Goal: Browse casually: Explore the website without a specific task or goal

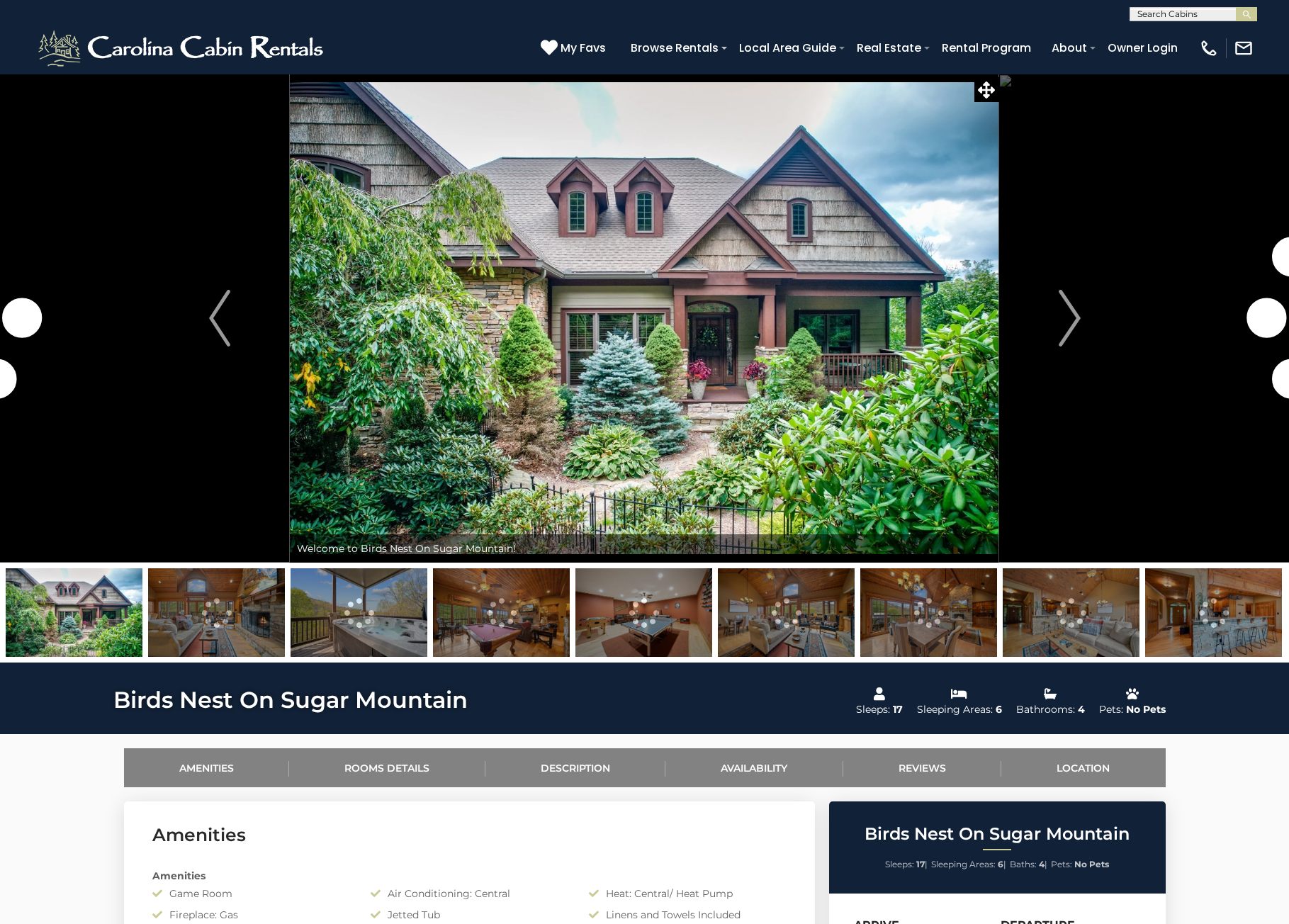
click at [1070, 323] on img "Next" at bounding box center [1070, 318] width 21 height 57
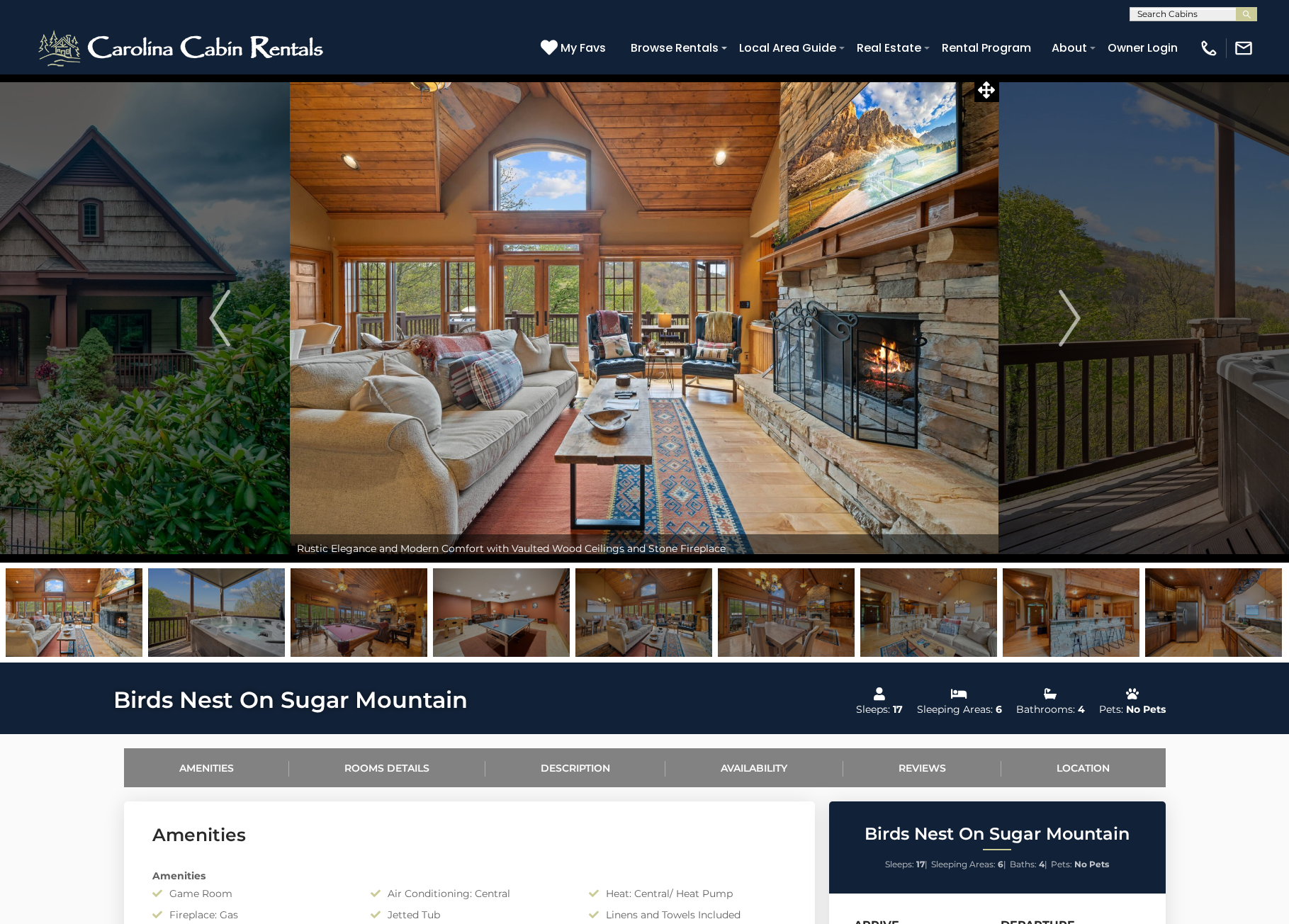
click at [1070, 323] on img "Next" at bounding box center [1070, 318] width 21 height 57
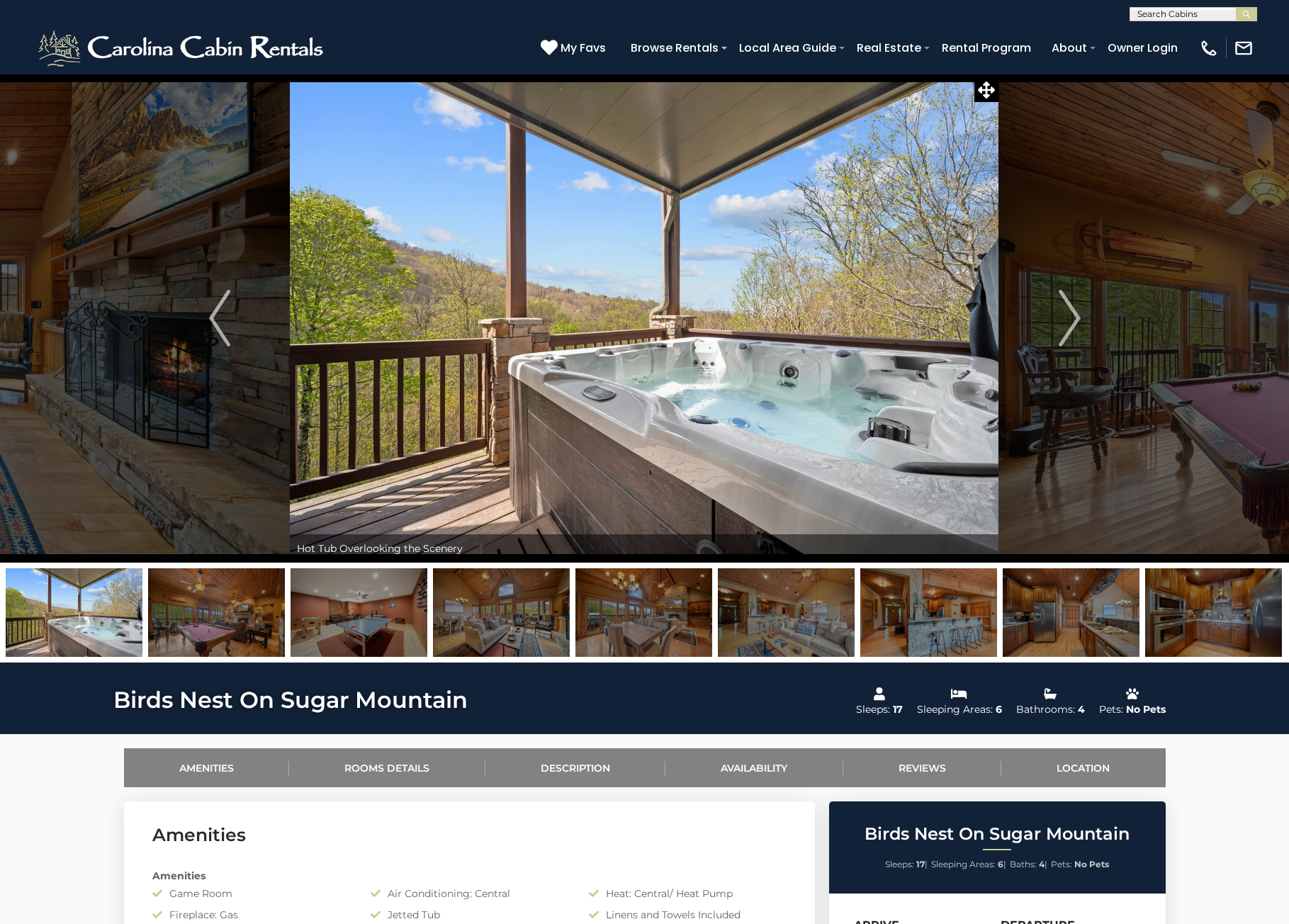
click at [1070, 323] on img "Next" at bounding box center [1070, 318] width 21 height 57
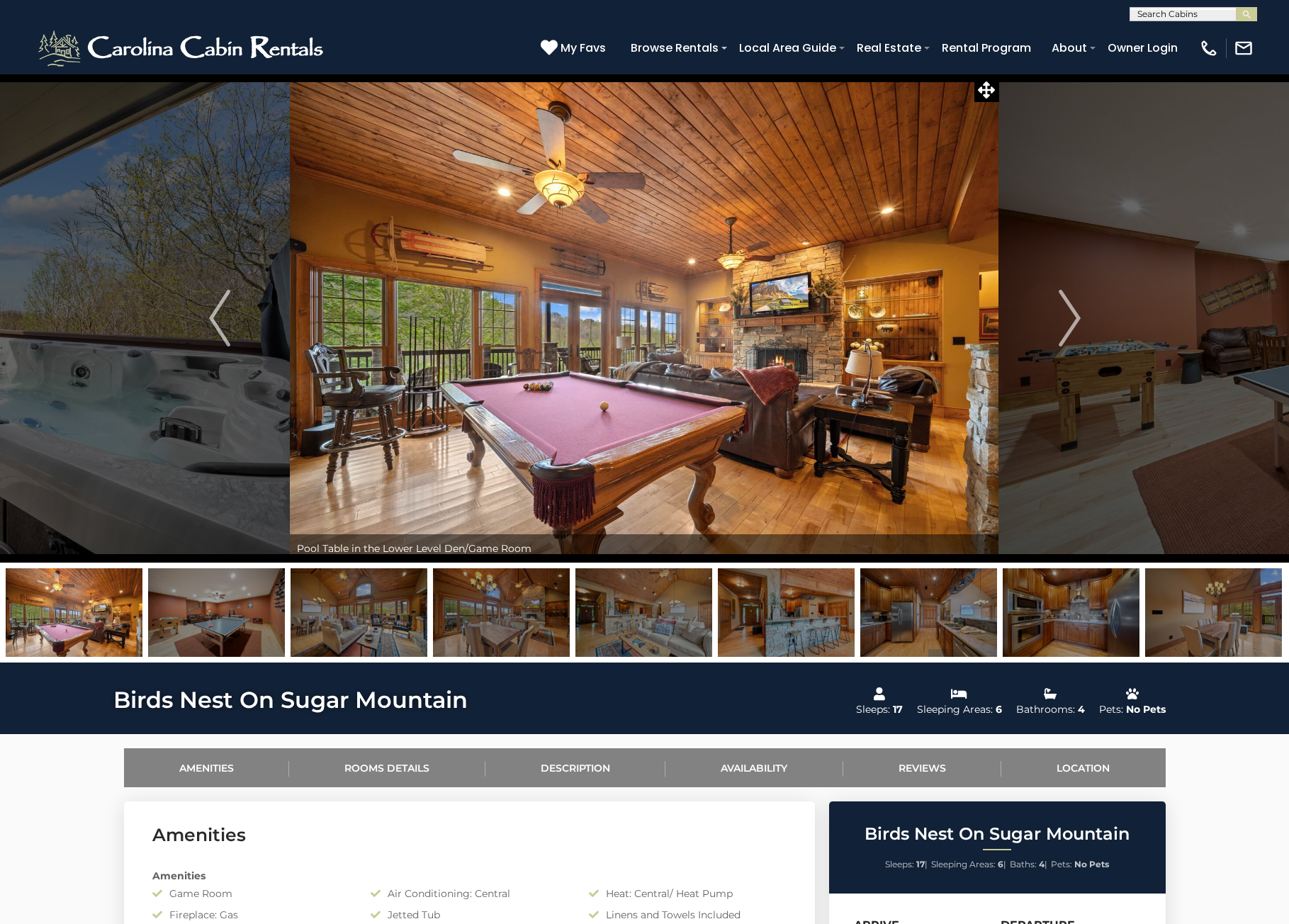
click at [1070, 323] on img "Next" at bounding box center [1070, 318] width 21 height 57
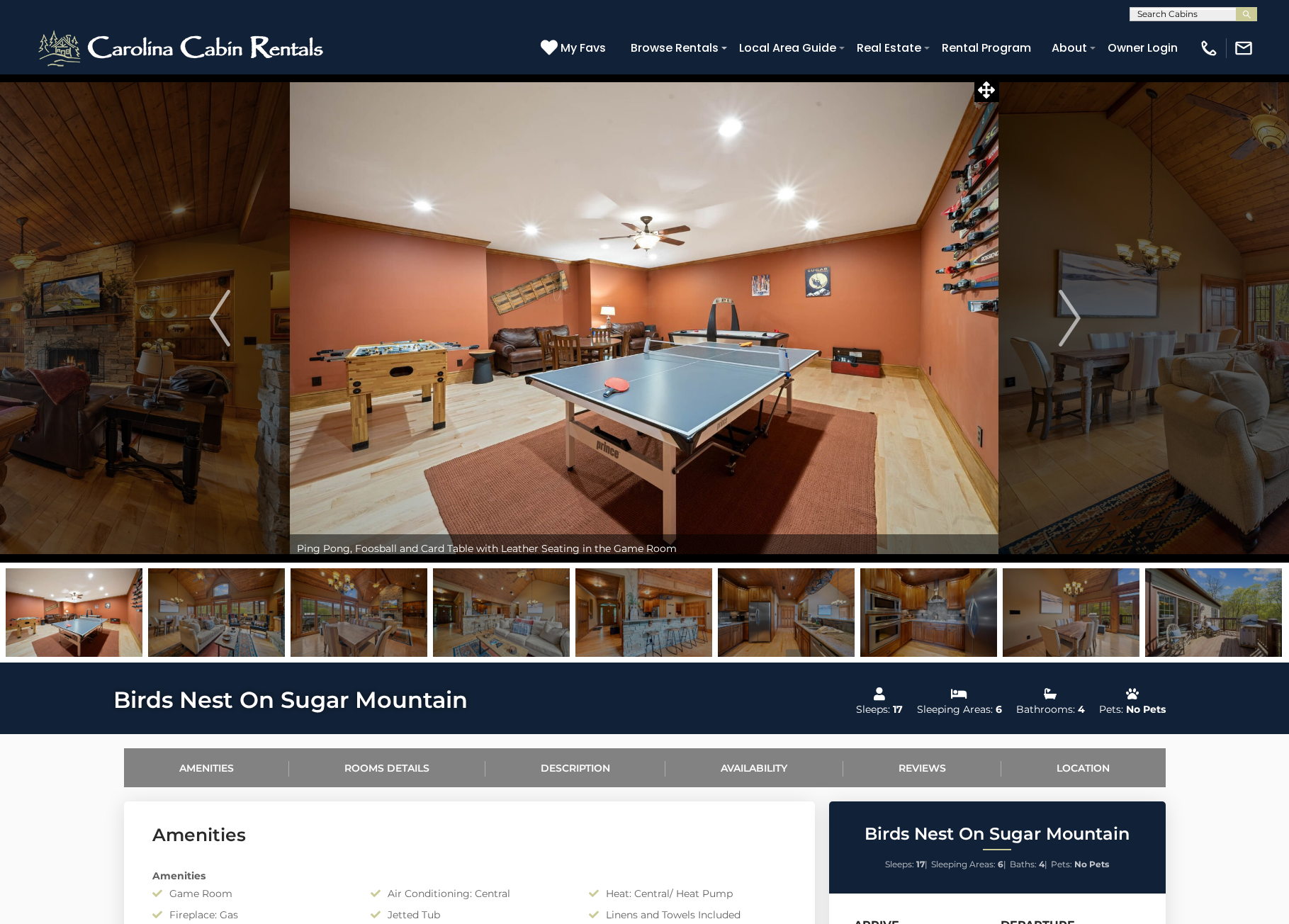
click at [1070, 323] on img "Next" at bounding box center [1070, 318] width 21 height 57
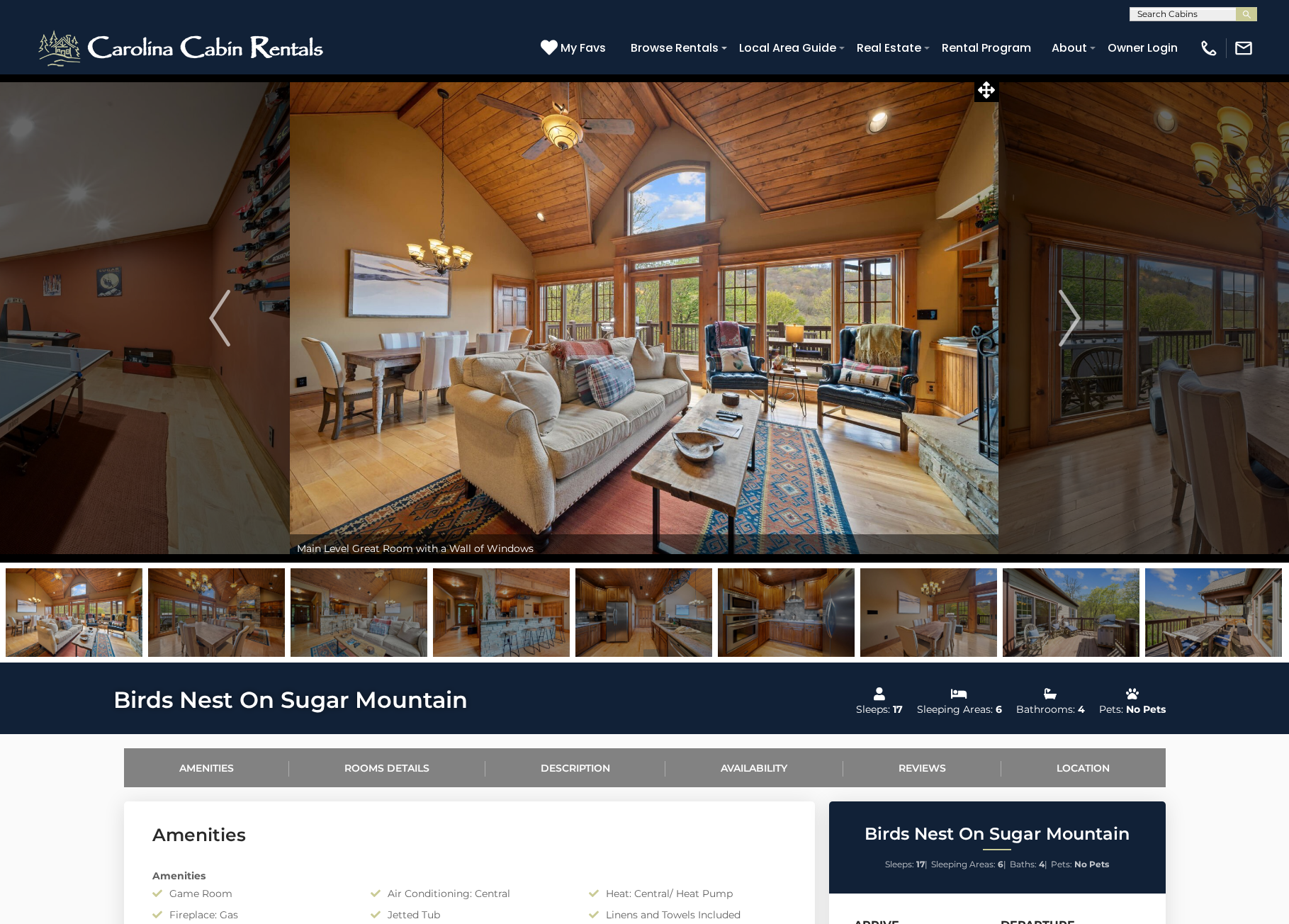
click at [1070, 323] on img "Next" at bounding box center [1070, 318] width 21 height 57
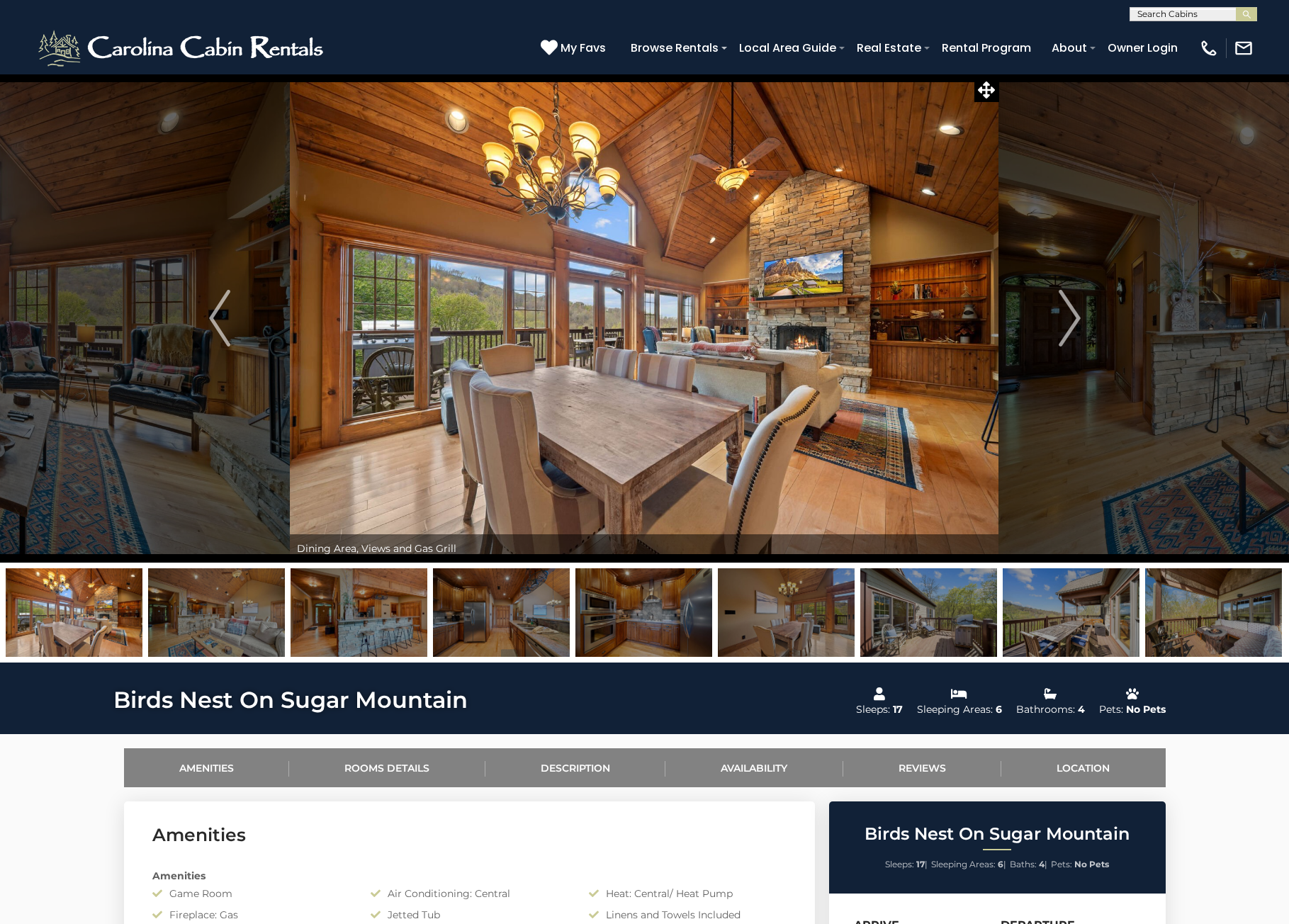
click at [1070, 323] on img "Next" at bounding box center [1070, 318] width 21 height 57
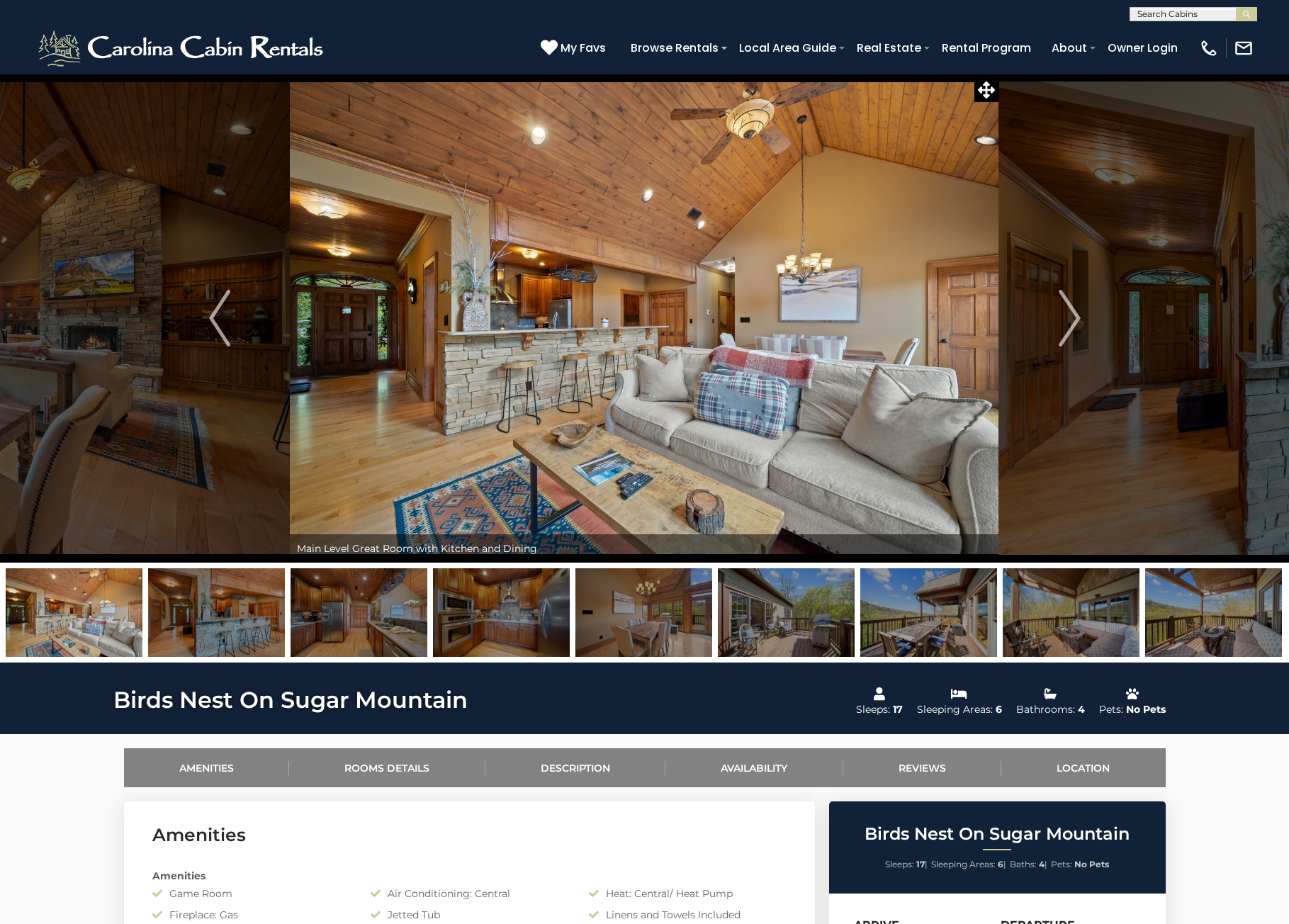
click at [1070, 323] on img "Next" at bounding box center [1070, 318] width 21 height 57
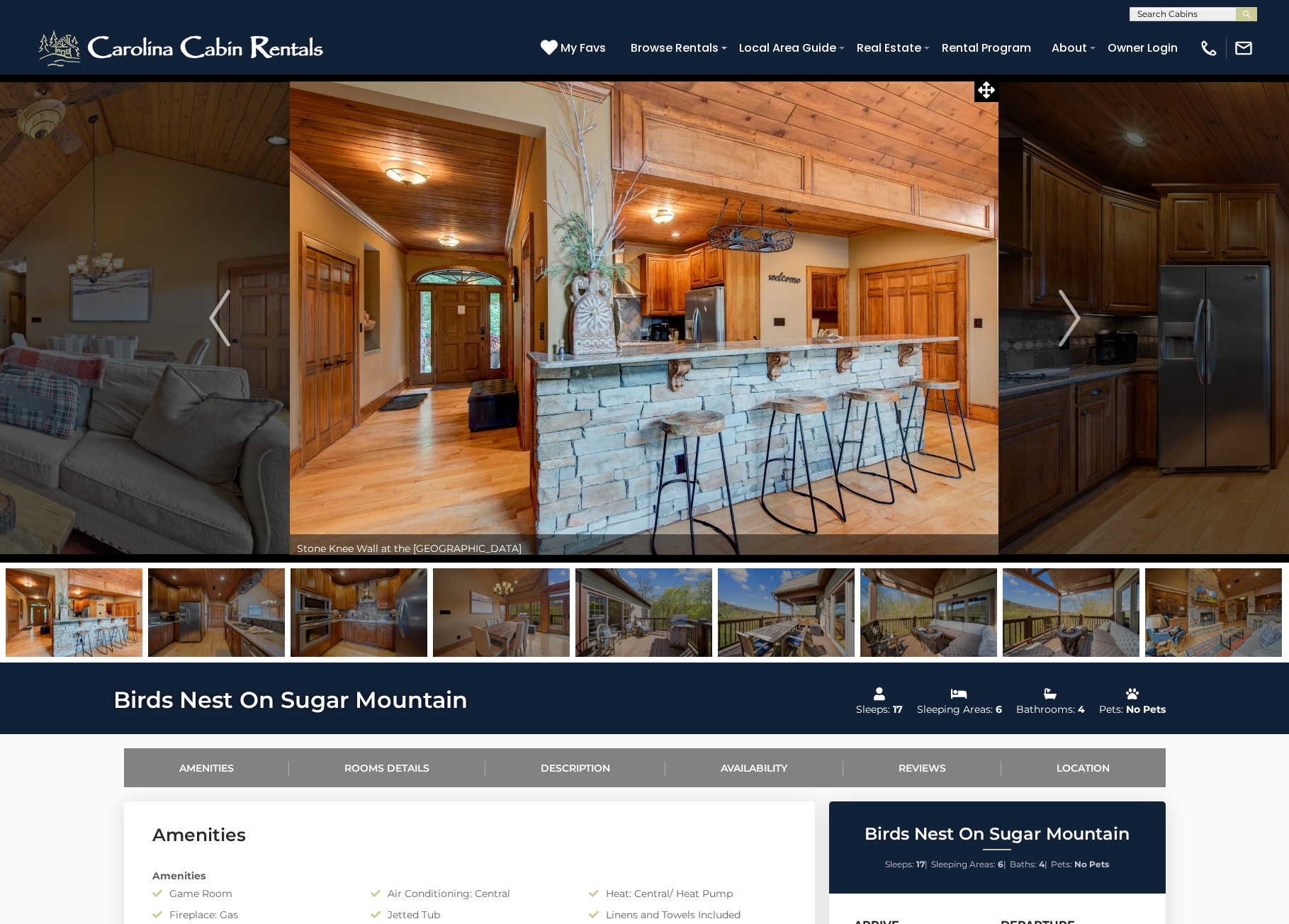
click at [1070, 323] on img "Next" at bounding box center [1070, 318] width 21 height 57
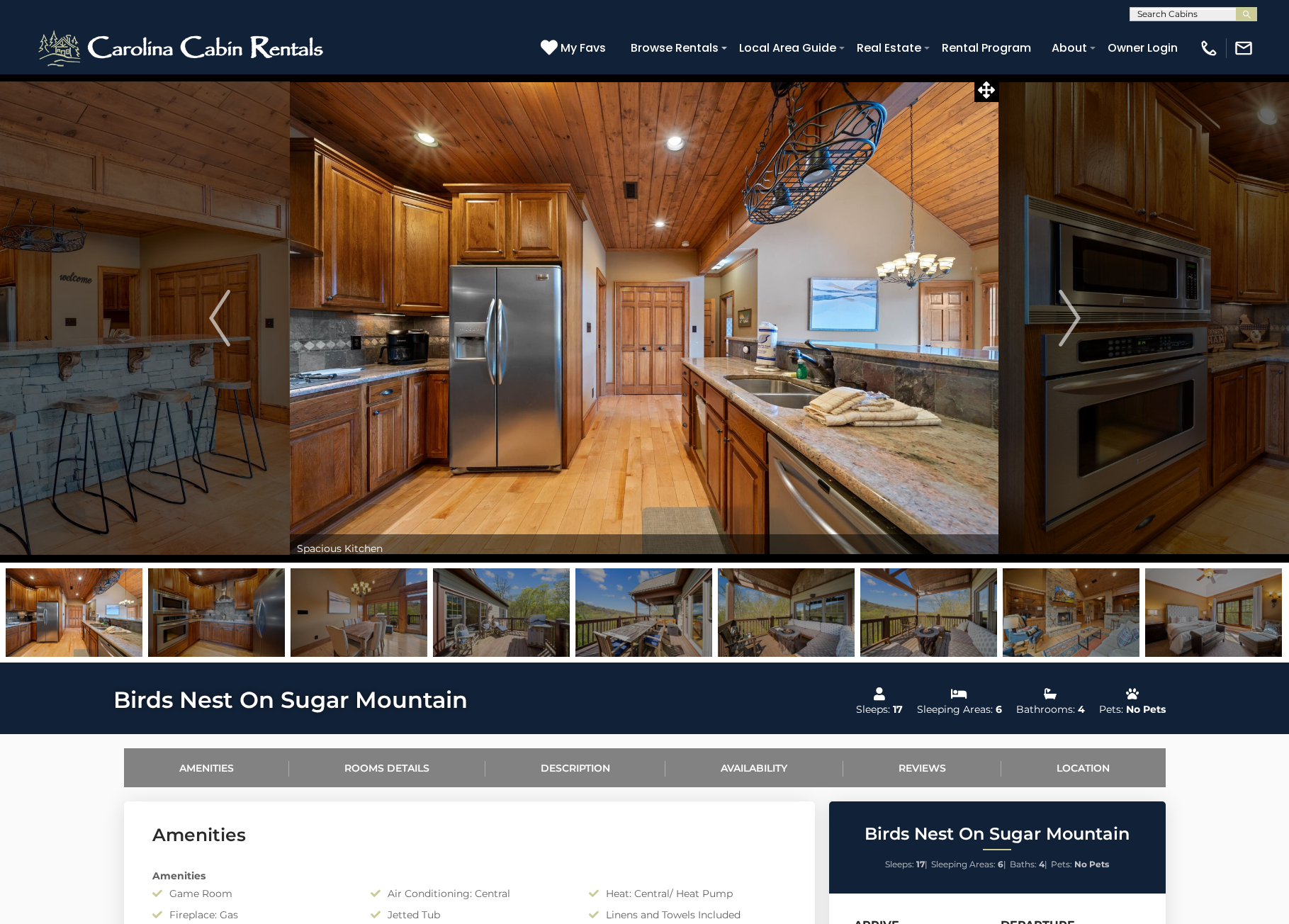
click at [1070, 323] on img "Next" at bounding box center [1070, 318] width 21 height 57
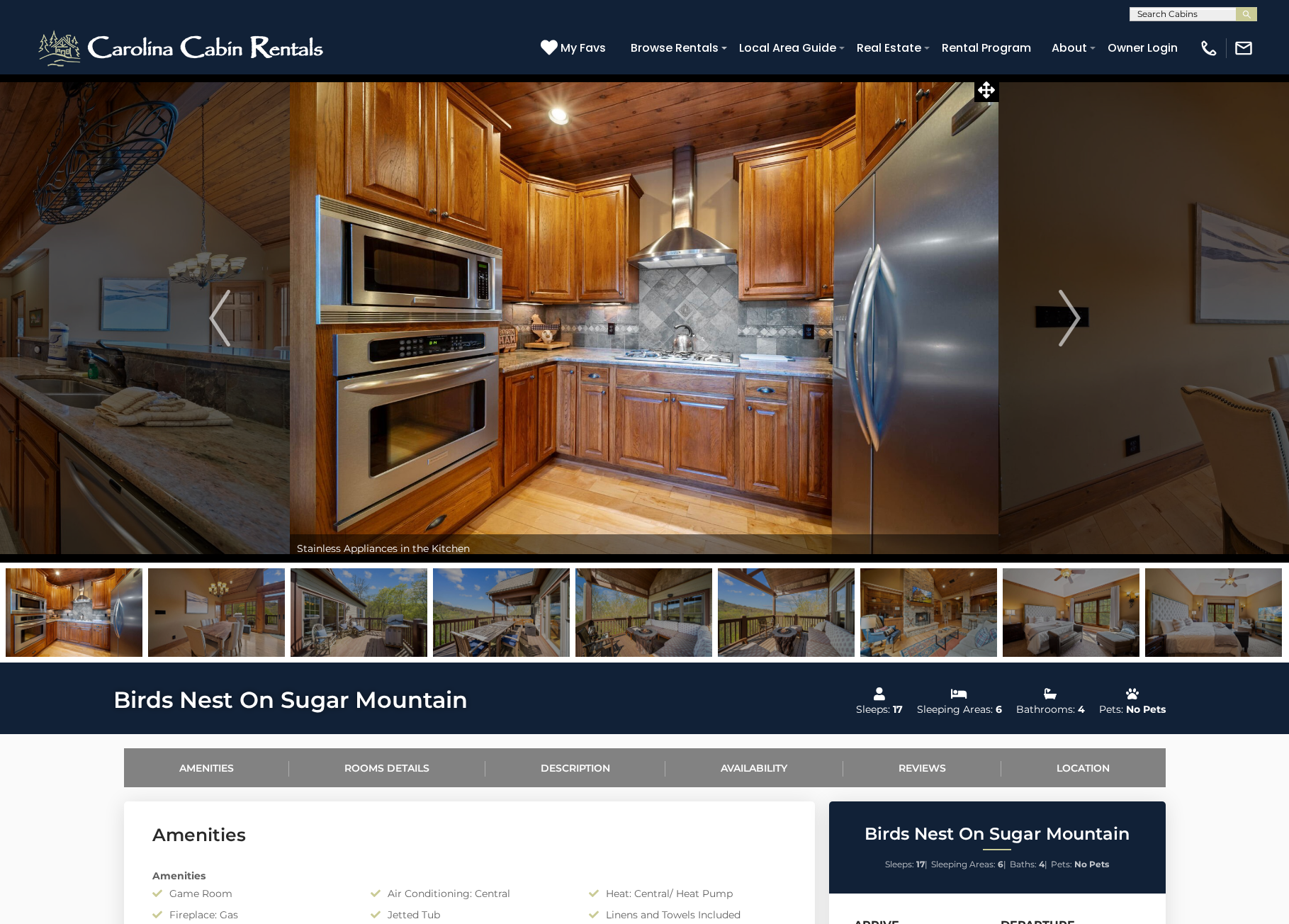
click at [1070, 323] on img "Next" at bounding box center [1070, 318] width 21 height 57
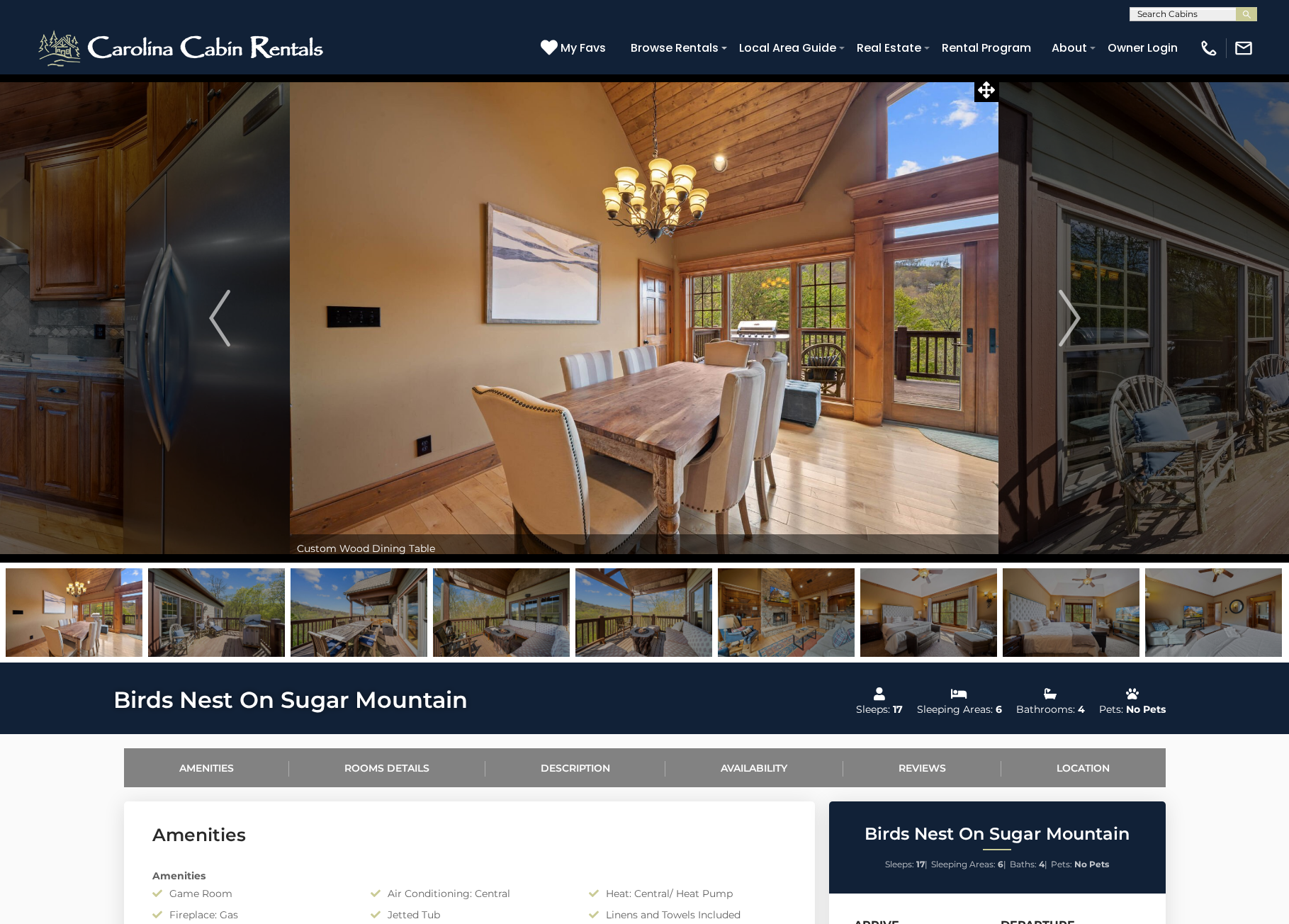
click at [1070, 323] on img "Next" at bounding box center [1070, 318] width 21 height 57
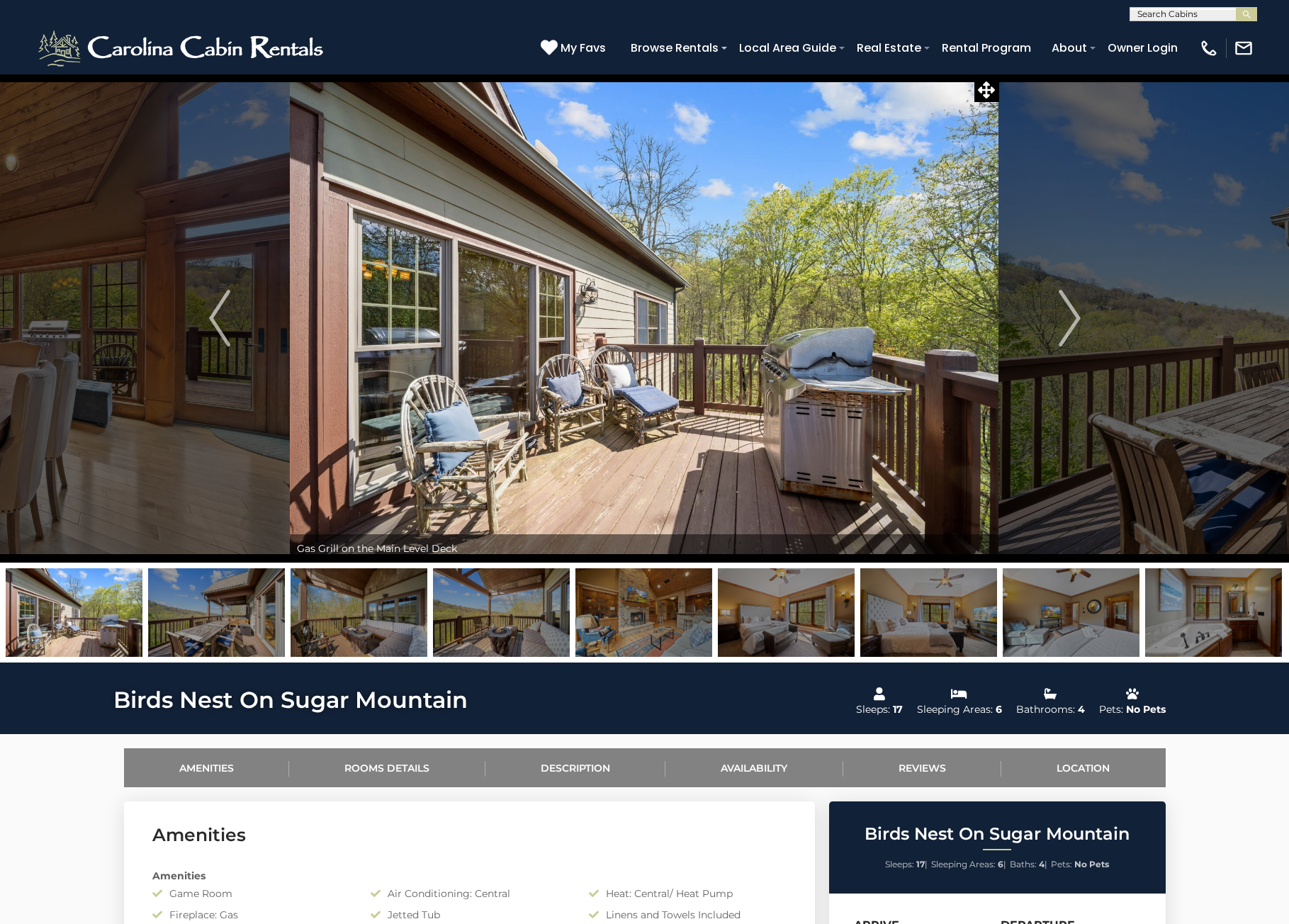
click at [1070, 323] on img "Next" at bounding box center [1070, 318] width 21 height 57
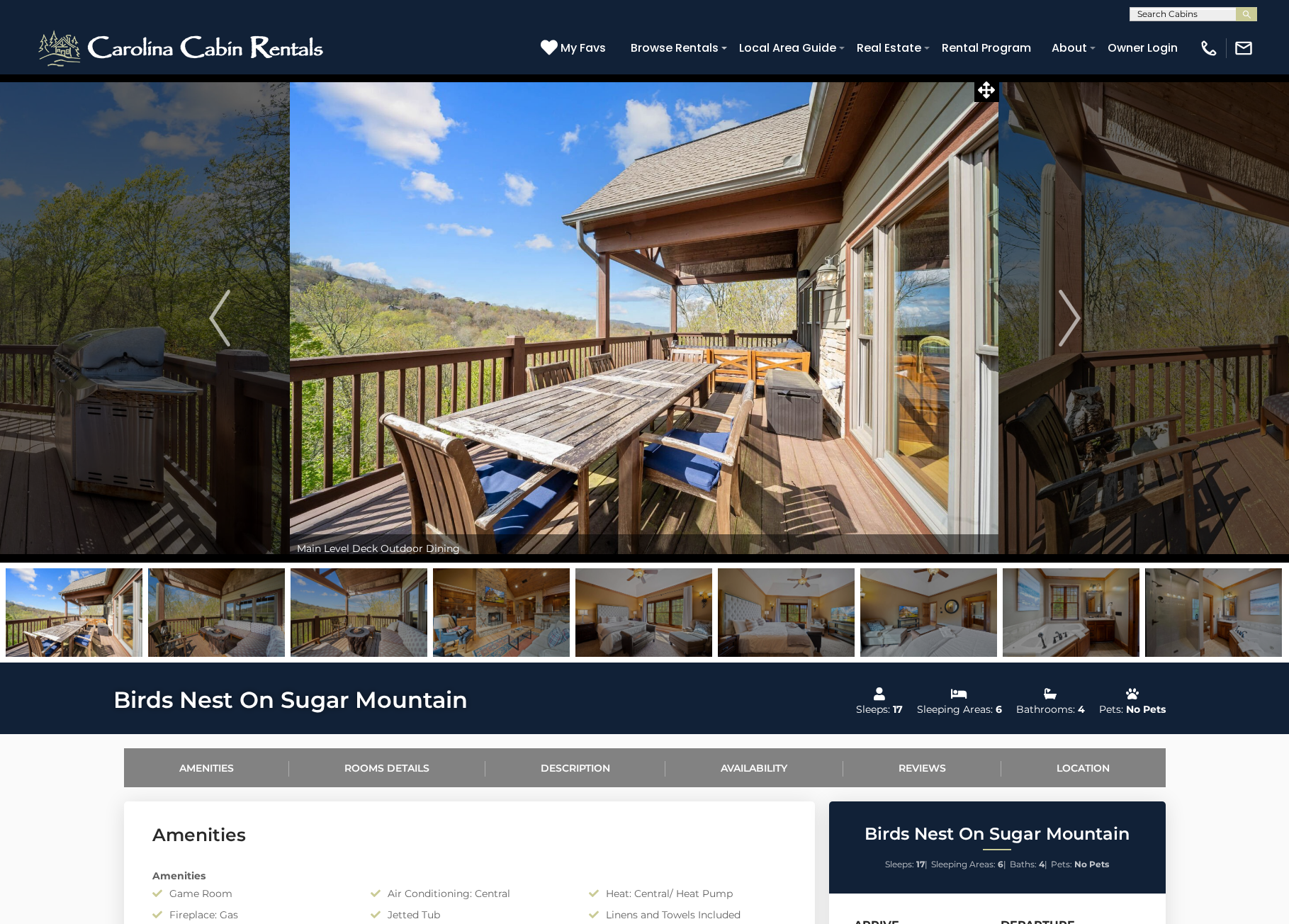
click at [1070, 323] on img "Next" at bounding box center [1070, 318] width 21 height 57
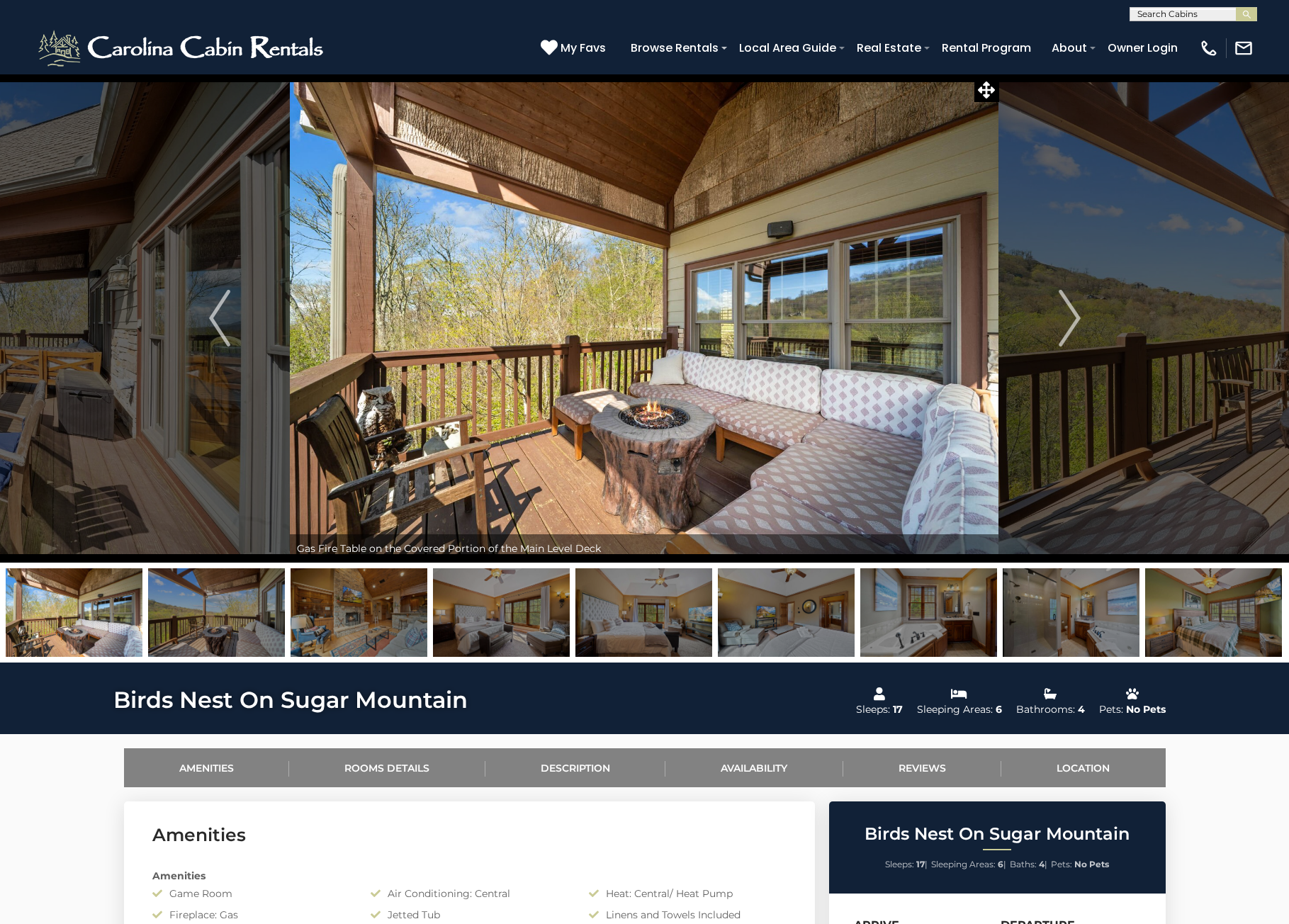
click at [1070, 323] on img "Next" at bounding box center [1070, 318] width 21 height 57
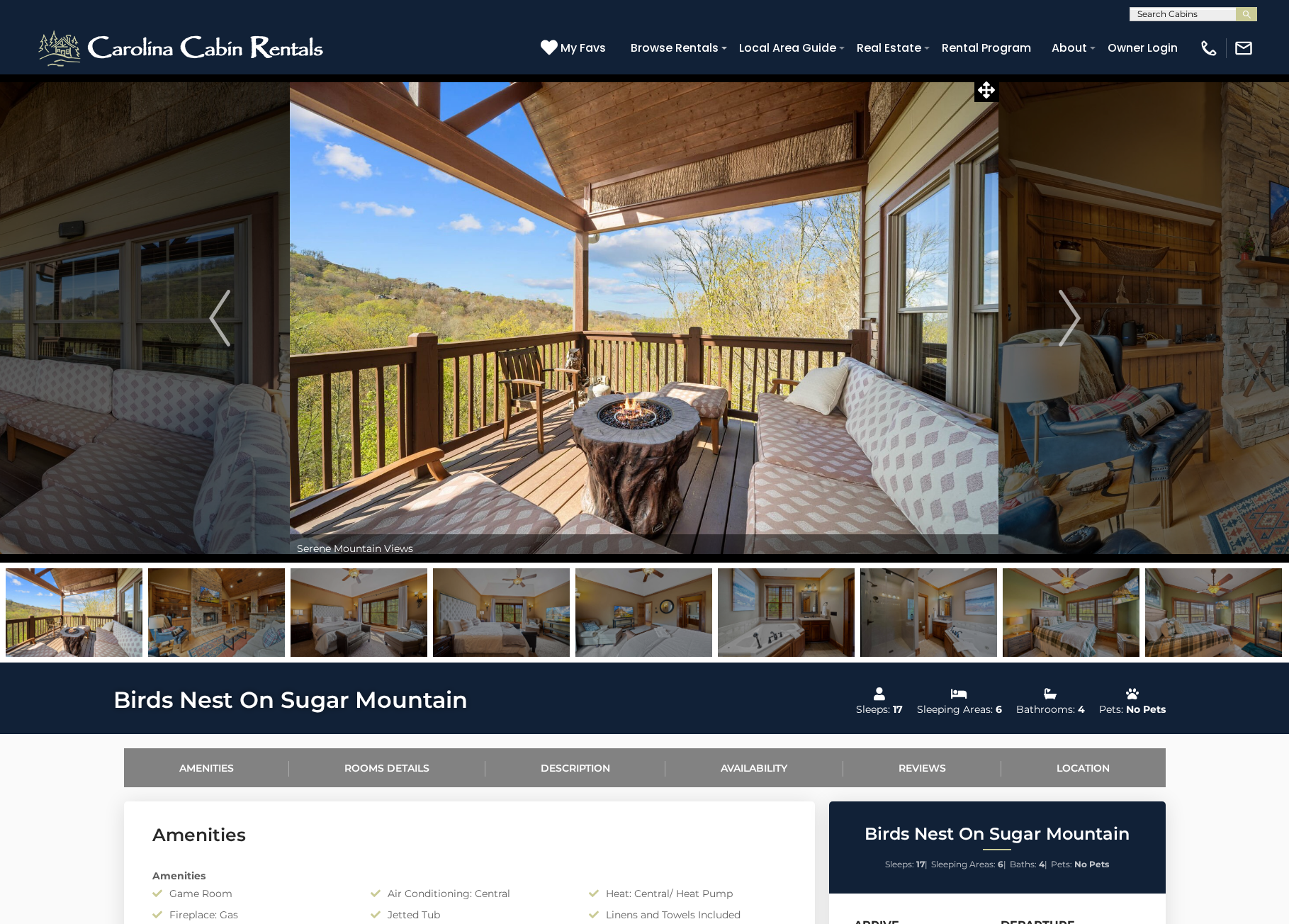
click at [1070, 323] on img "Next" at bounding box center [1070, 318] width 21 height 57
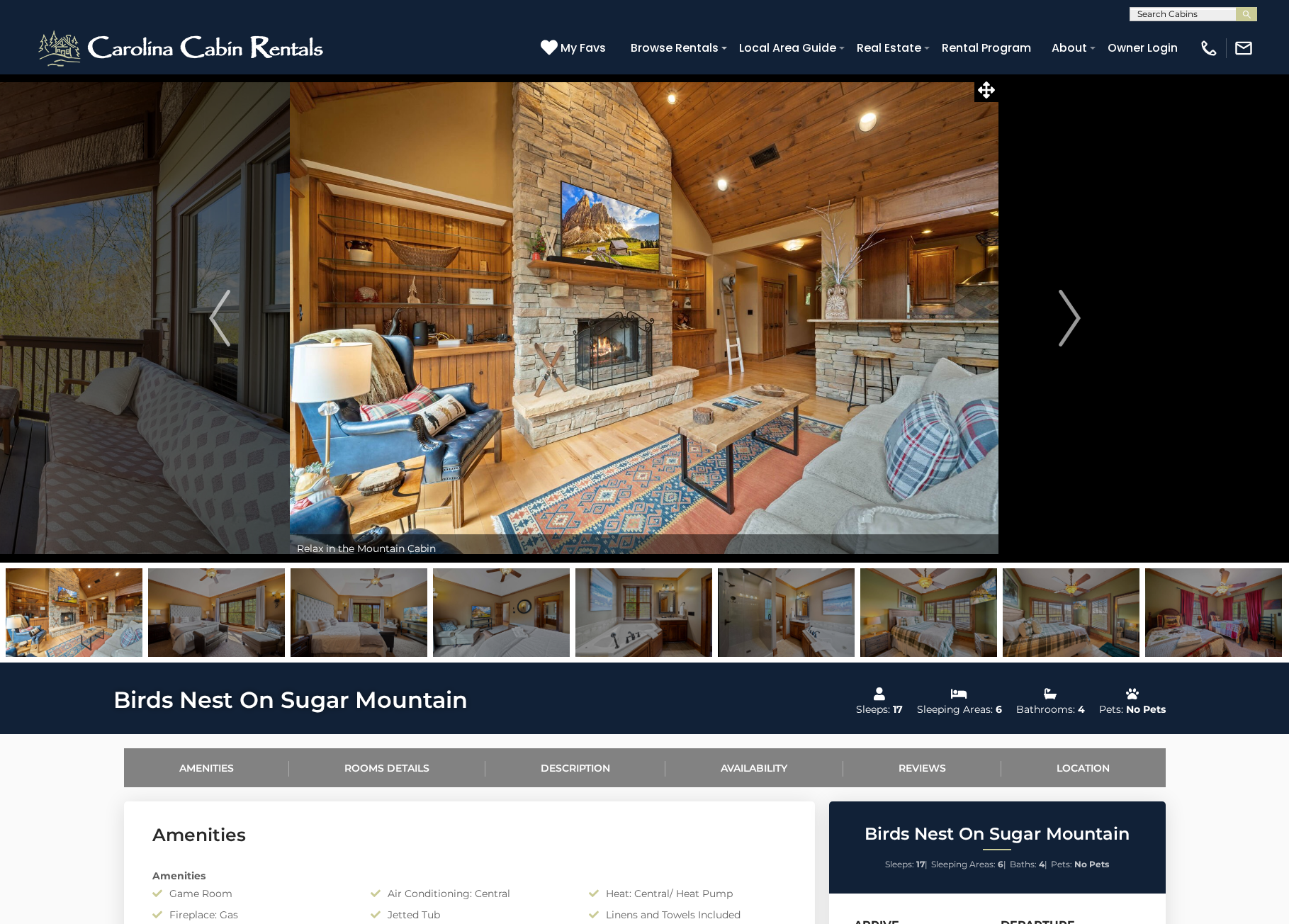
click at [1070, 323] on img "Next" at bounding box center [1070, 318] width 21 height 57
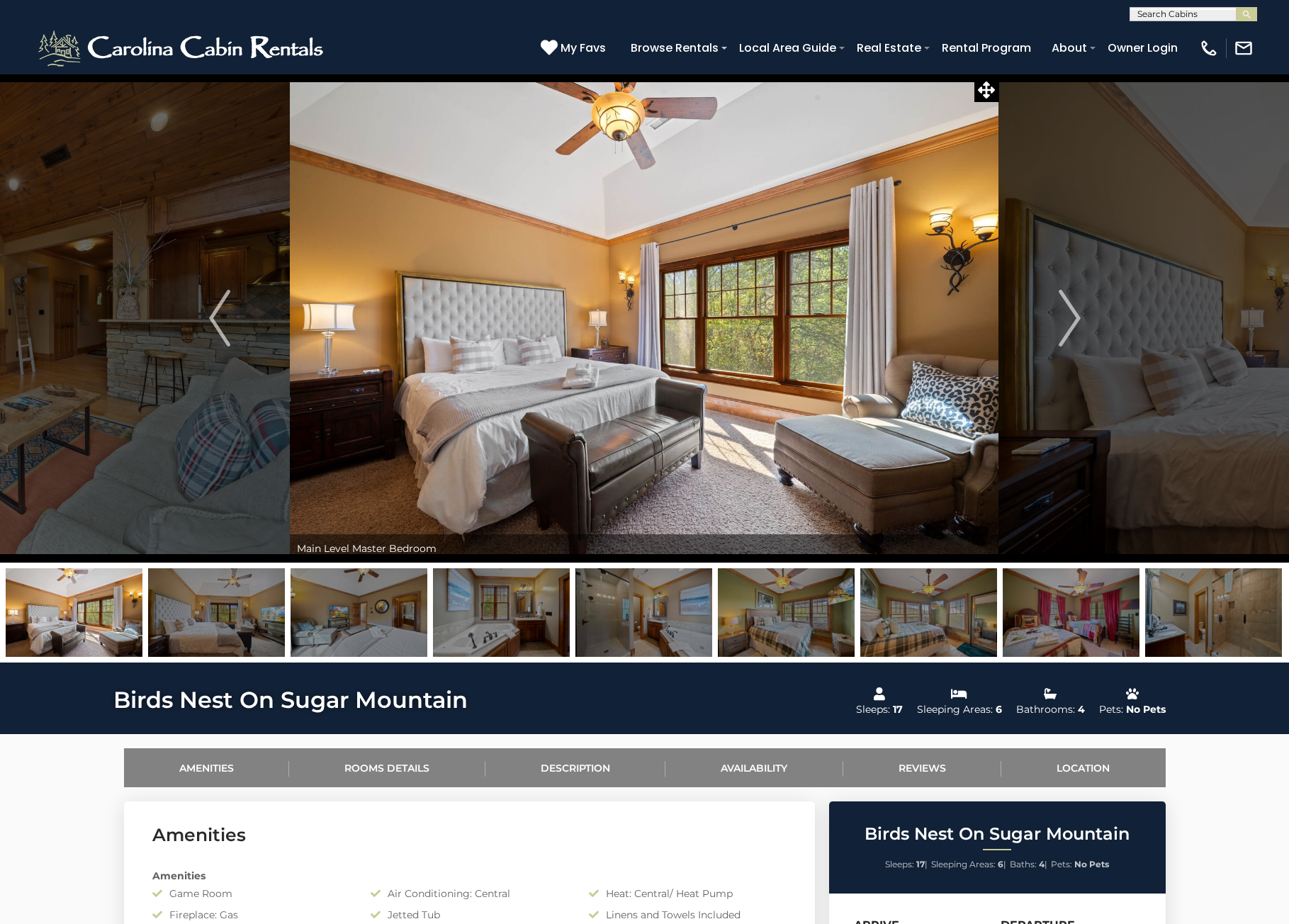
click at [1070, 323] on img "Next" at bounding box center [1070, 318] width 21 height 57
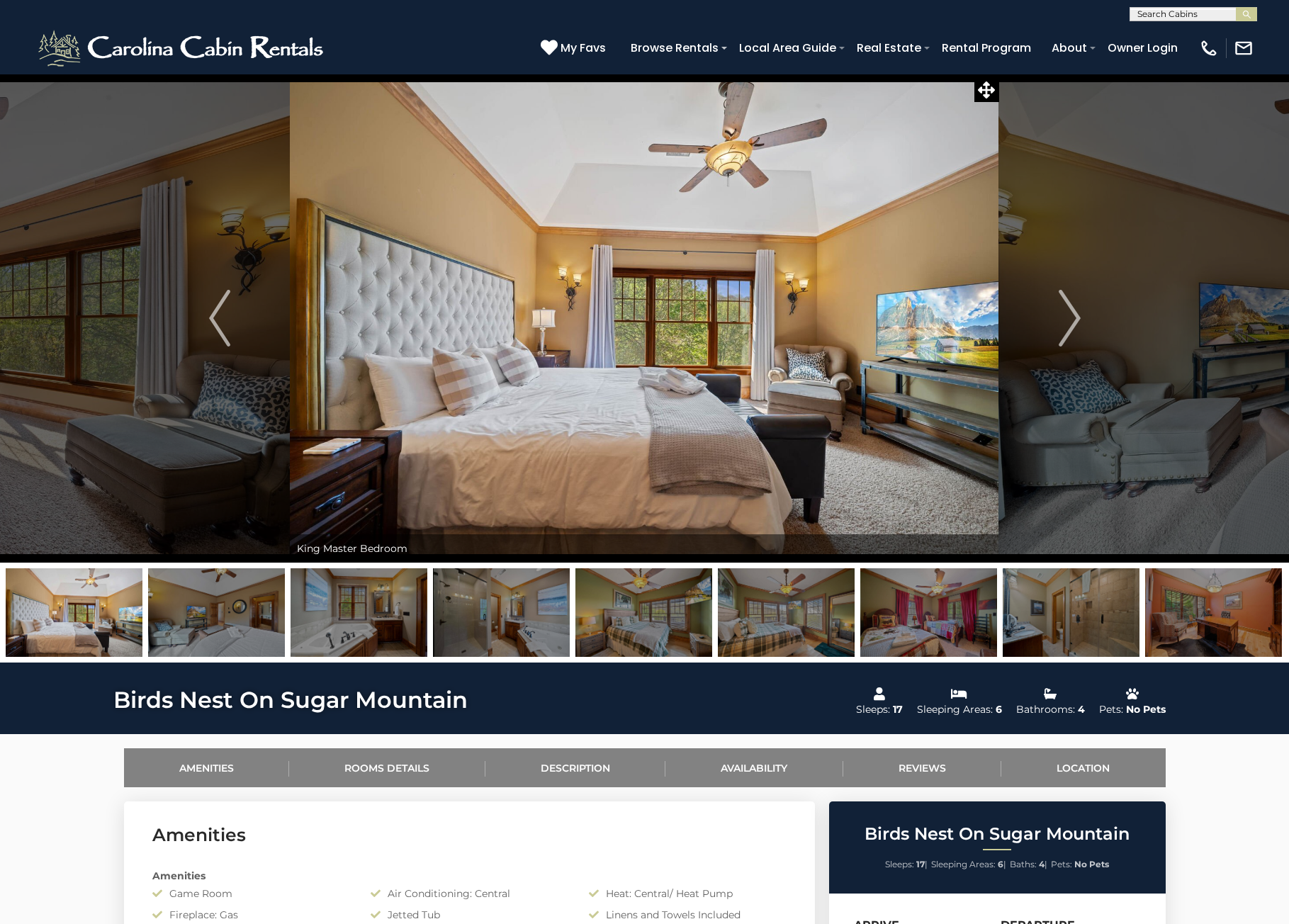
click at [1070, 323] on img "Next" at bounding box center [1070, 318] width 21 height 57
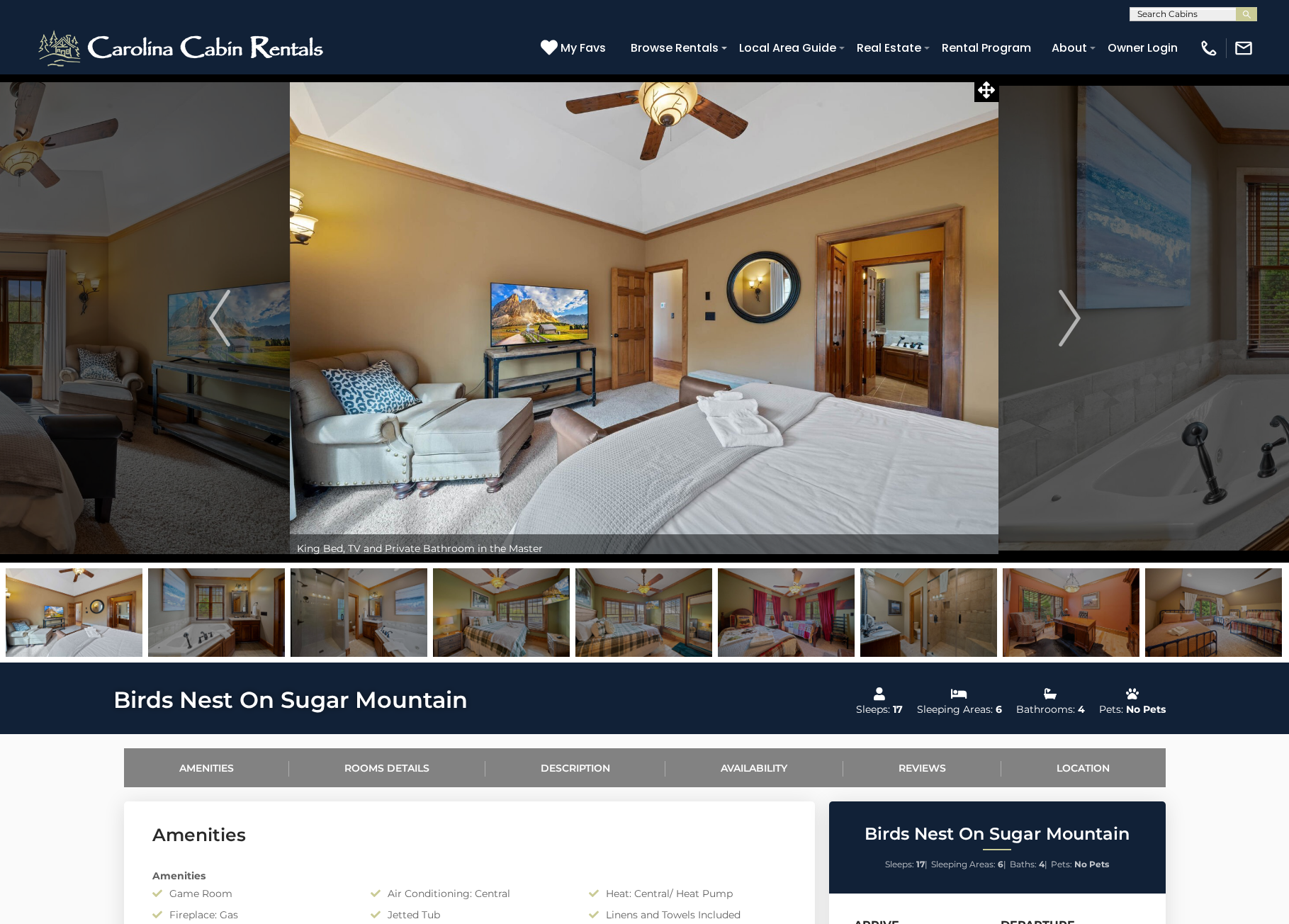
click at [1070, 323] on img "Next" at bounding box center [1070, 318] width 21 height 57
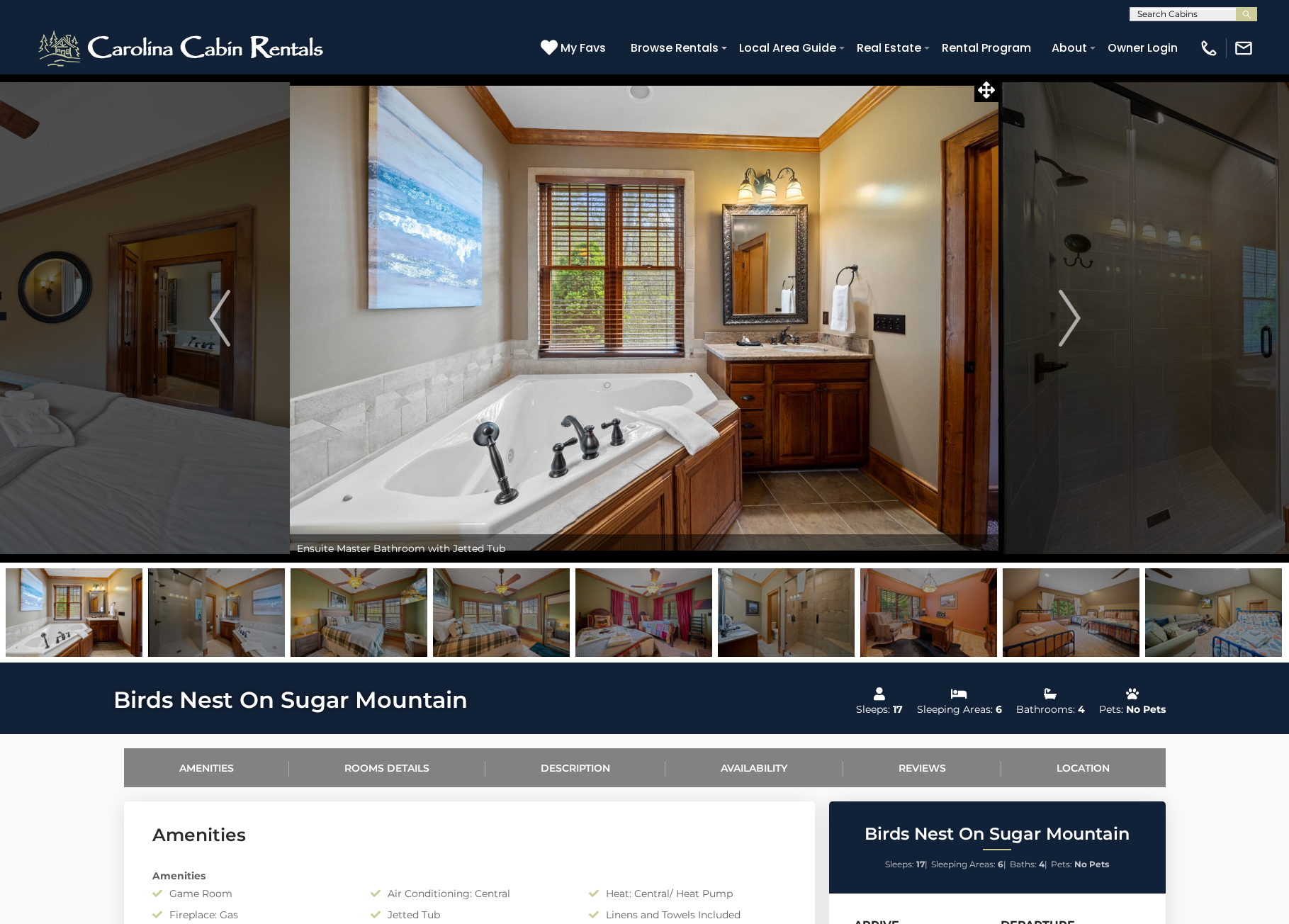
click at [1070, 323] on img "Next" at bounding box center [1070, 318] width 21 height 57
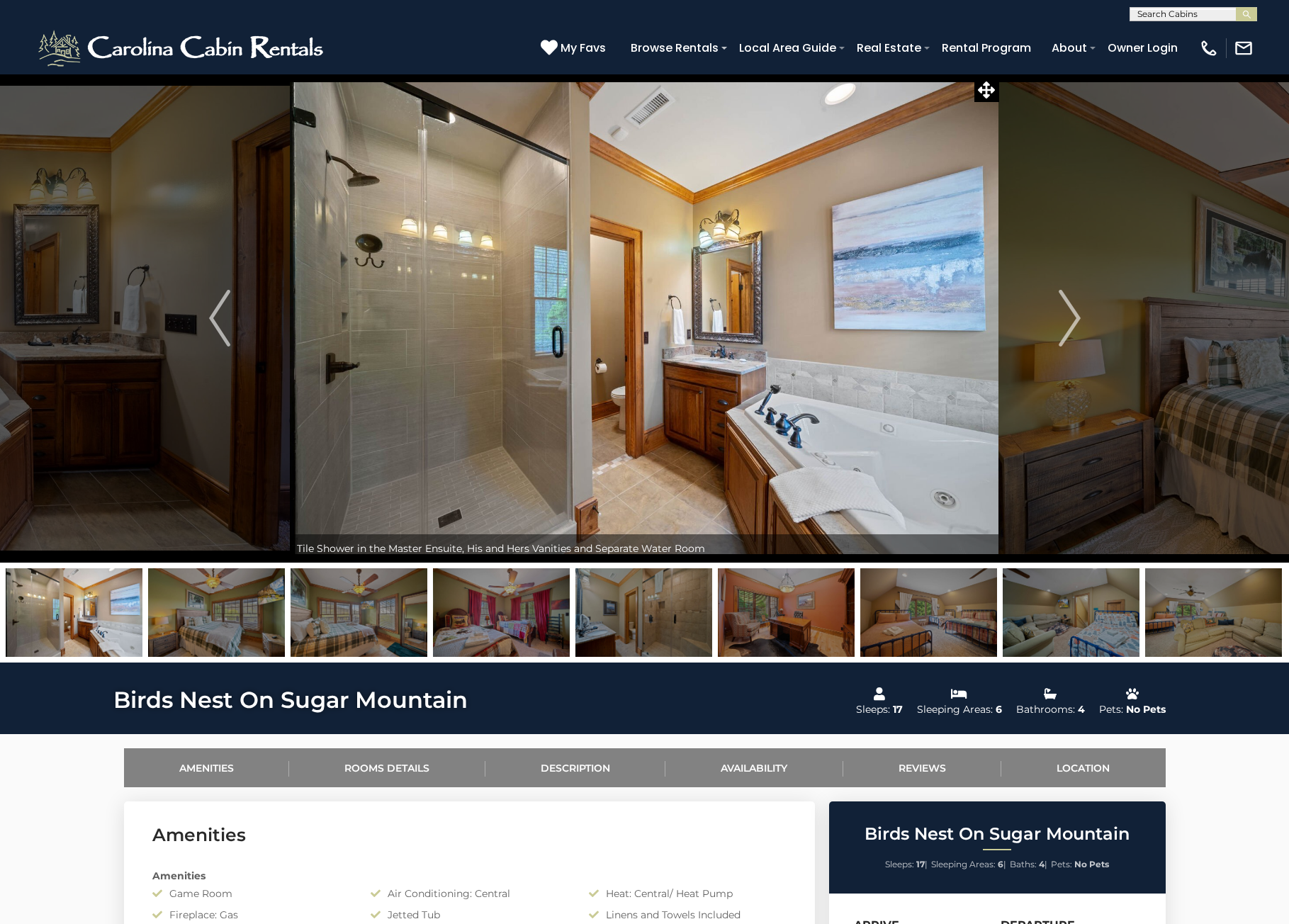
click at [1070, 323] on img "Next" at bounding box center [1070, 318] width 21 height 57
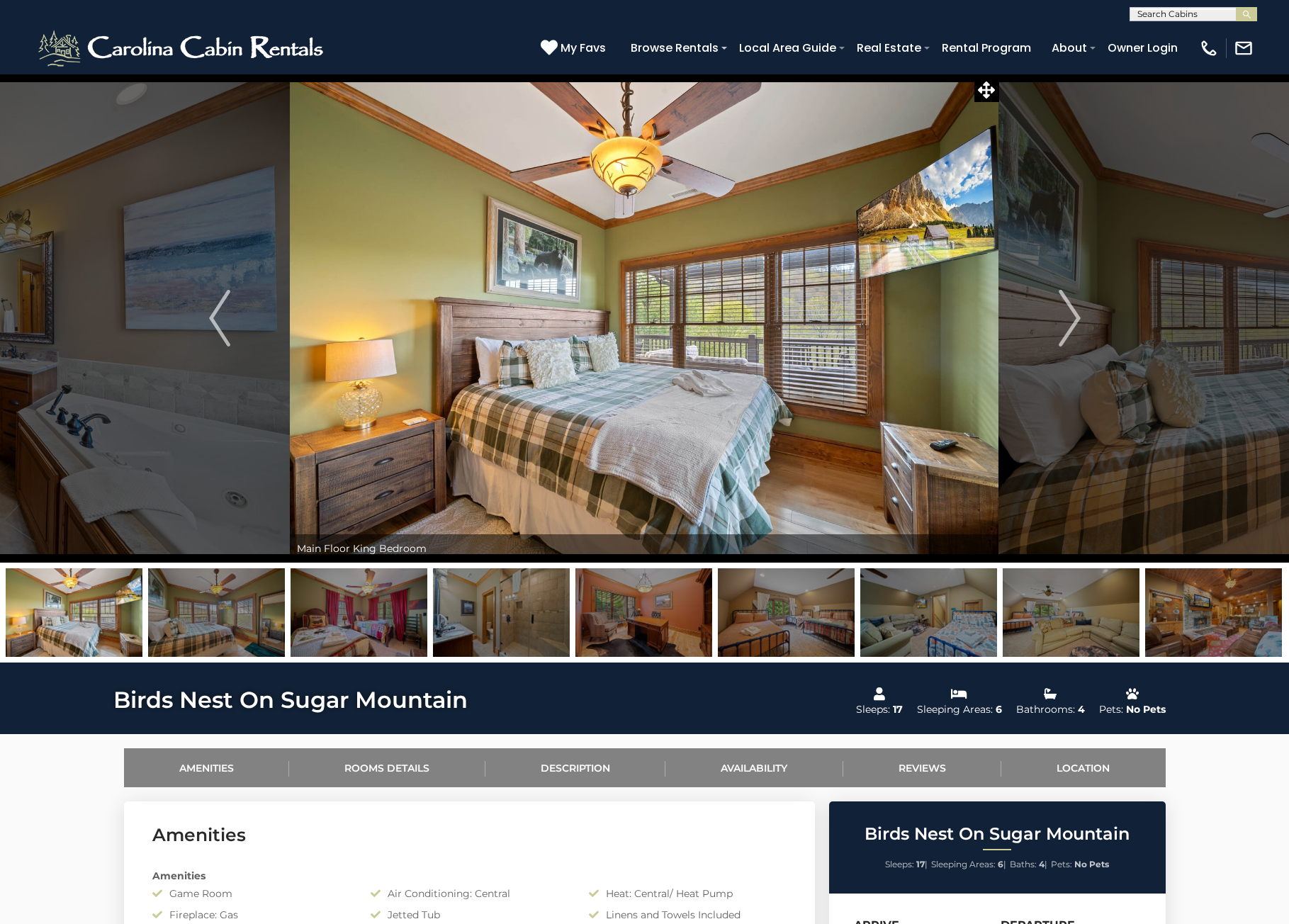
click at [1070, 323] on img "Next" at bounding box center [1070, 318] width 21 height 57
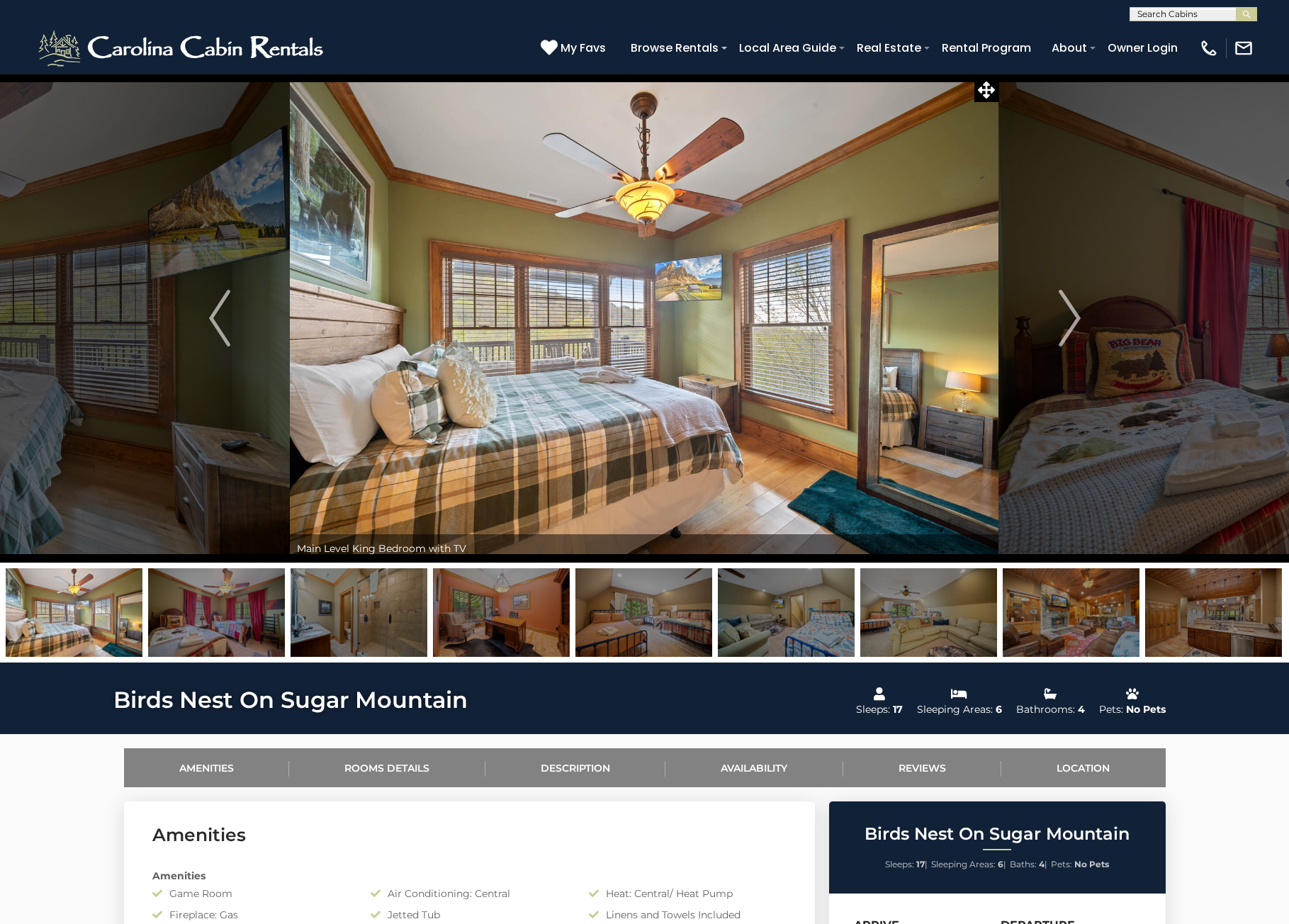
click at [1070, 323] on img "Next" at bounding box center [1070, 318] width 21 height 57
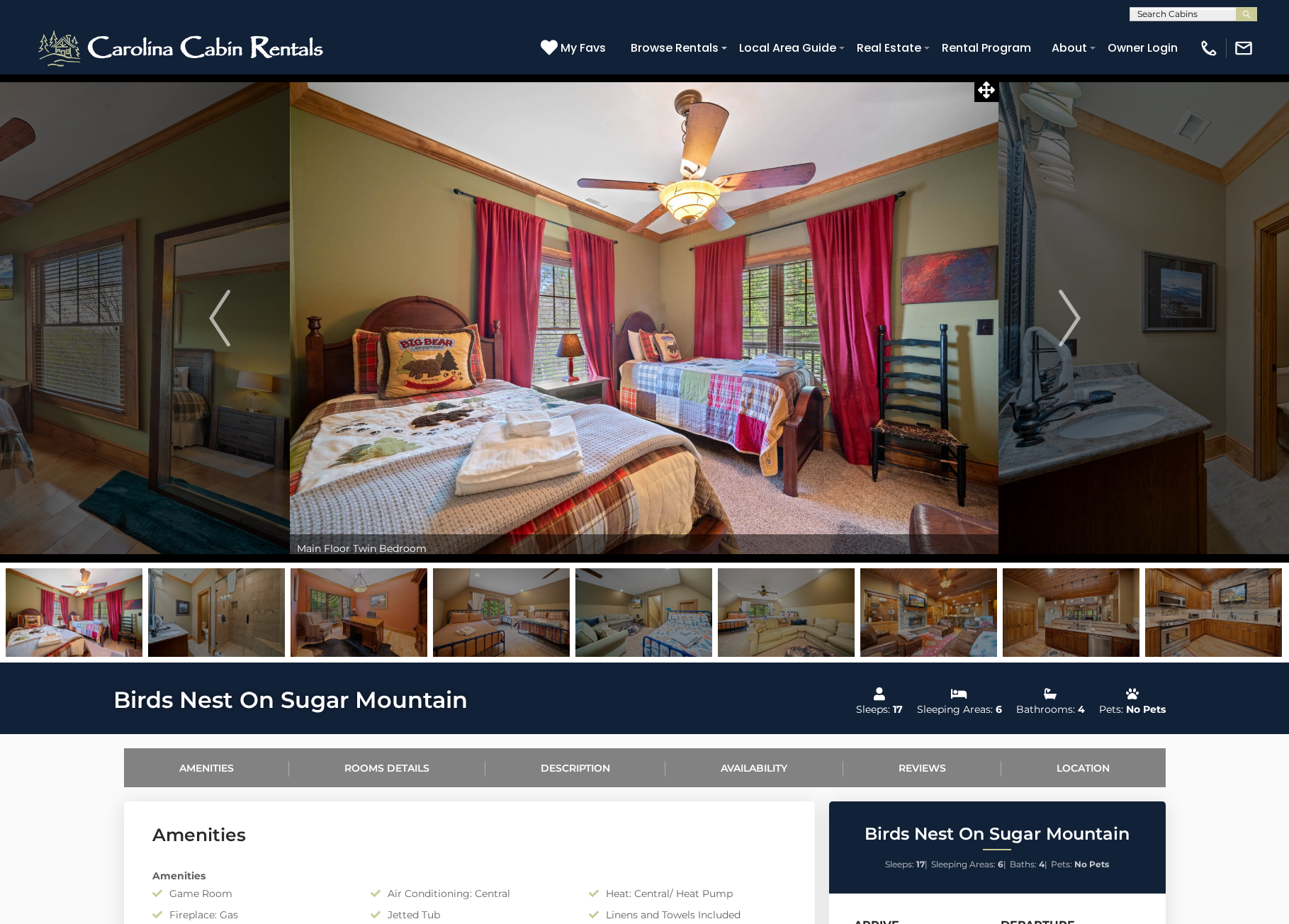
click at [1070, 323] on img "Next" at bounding box center [1070, 318] width 21 height 57
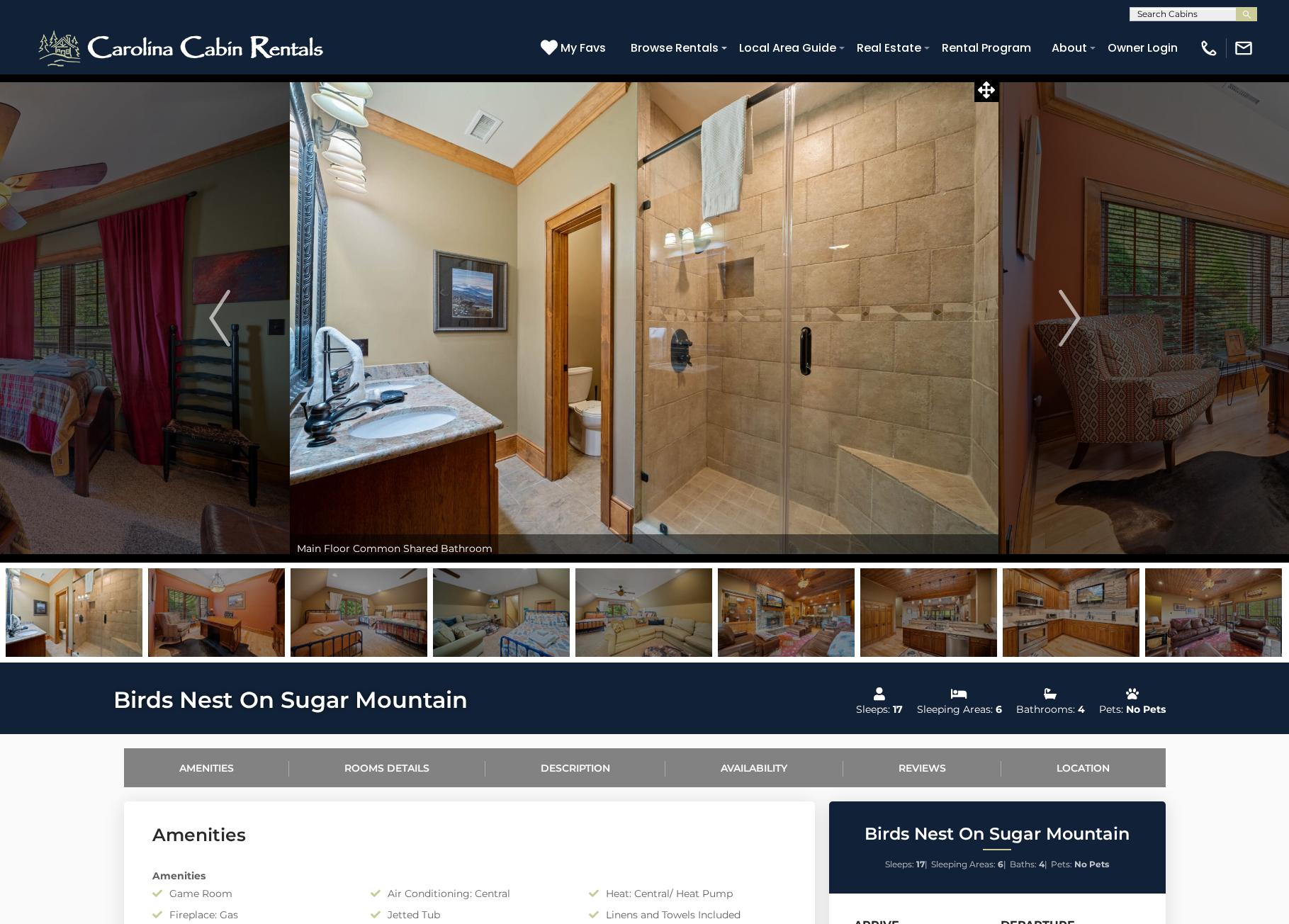
click at [1070, 323] on img "Next" at bounding box center [1070, 318] width 21 height 57
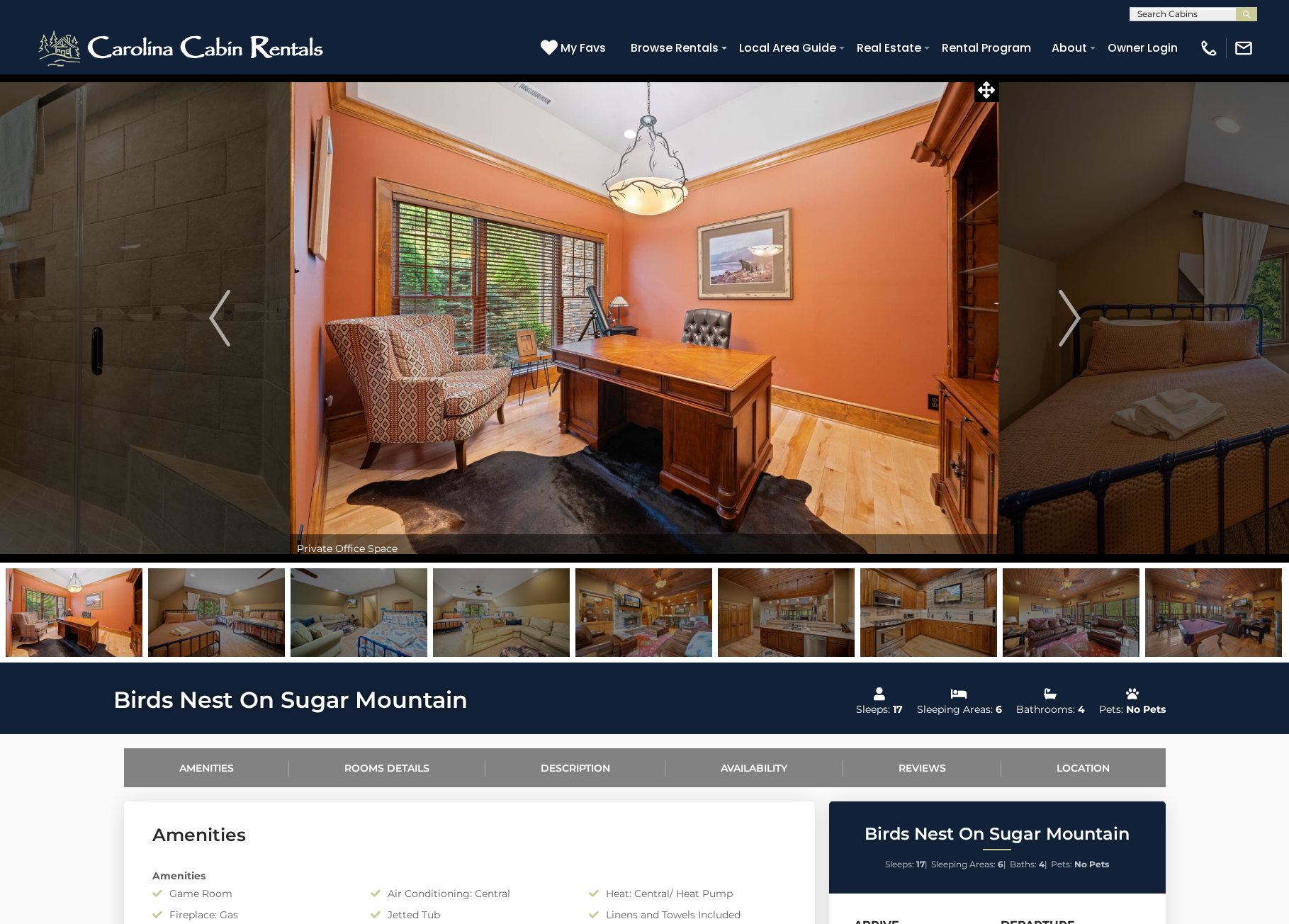
click at [1070, 323] on img "Next" at bounding box center [1070, 318] width 21 height 57
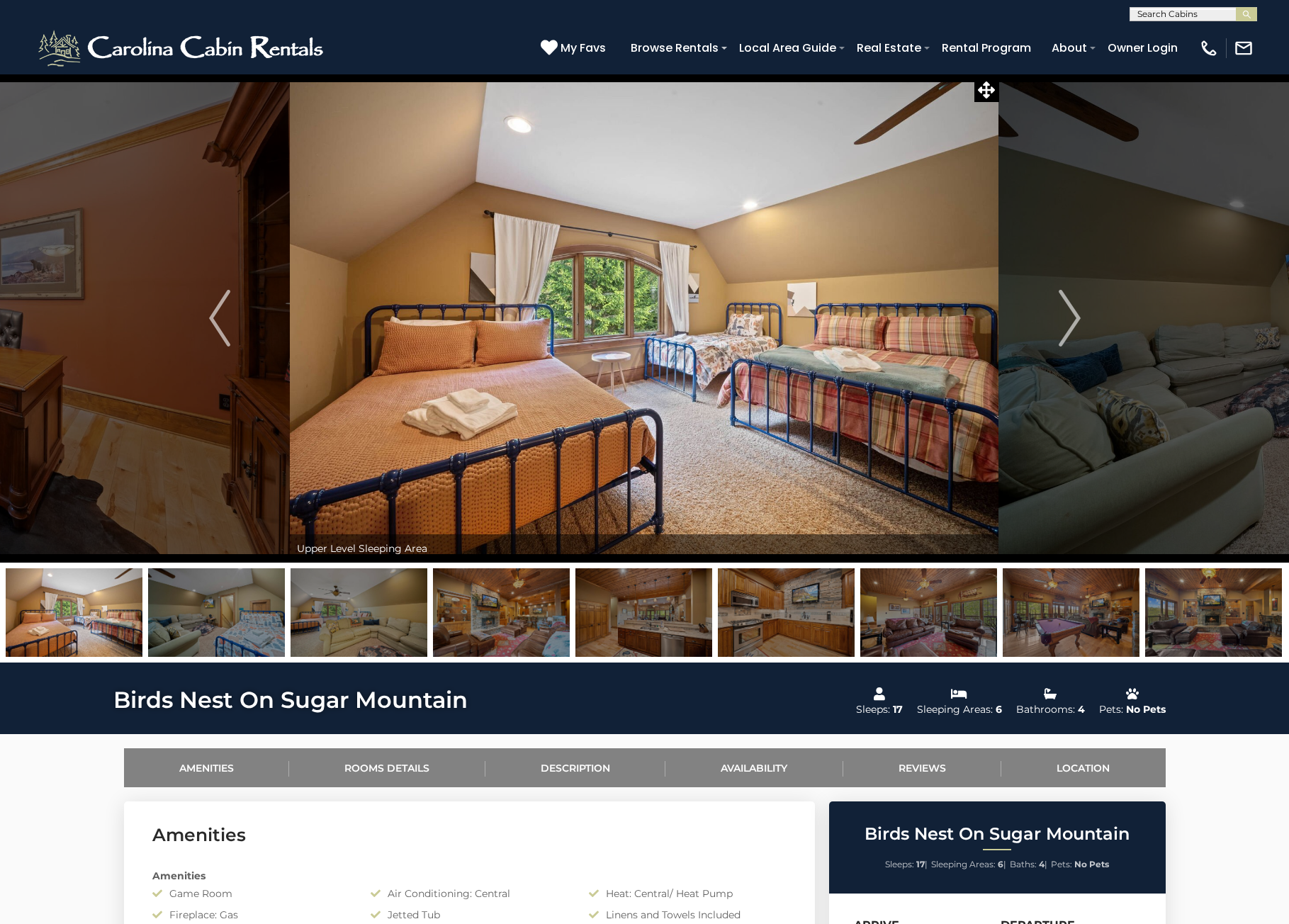
click at [1070, 323] on img "Next" at bounding box center [1070, 318] width 21 height 57
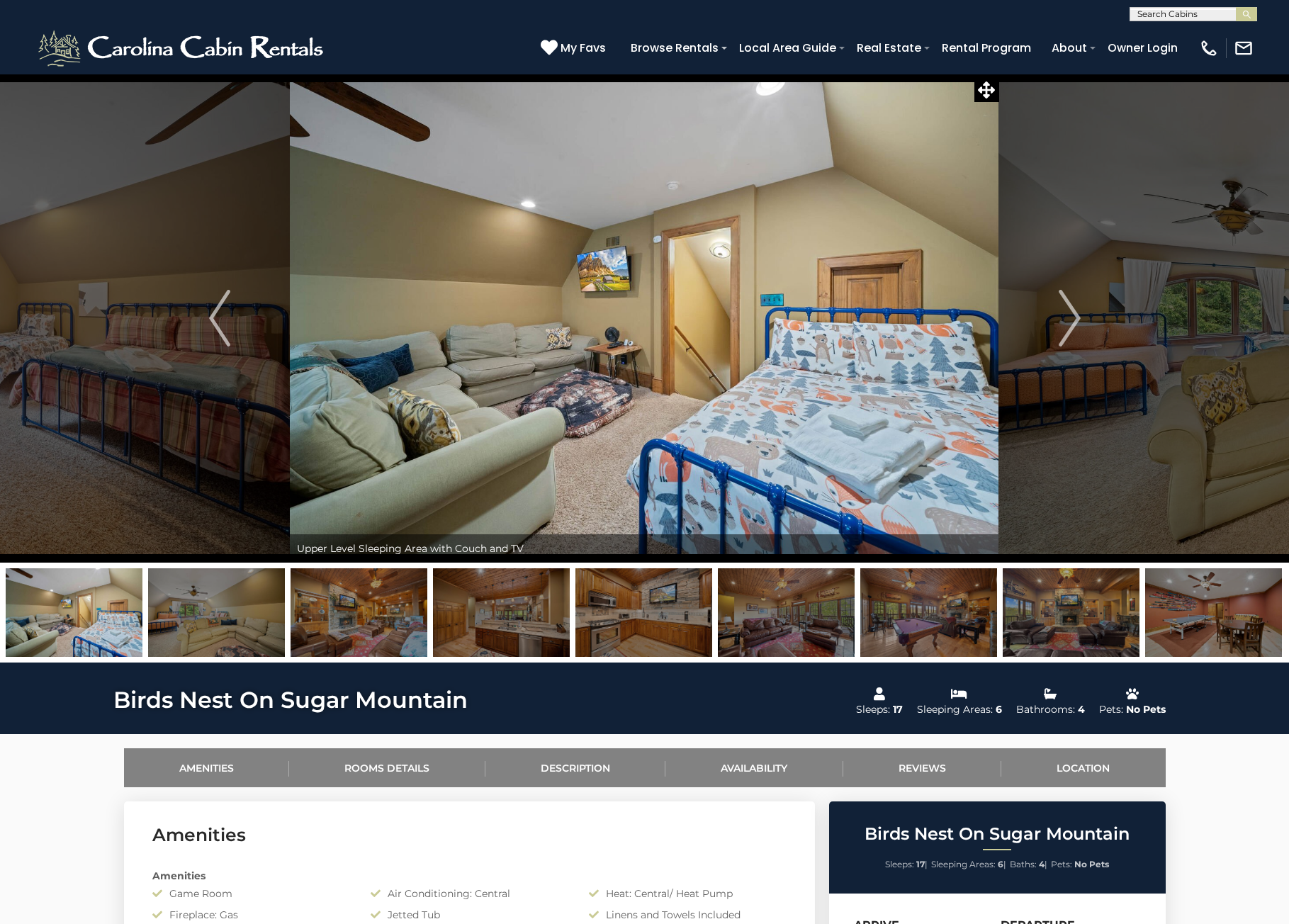
click at [1070, 323] on img "Next" at bounding box center [1070, 318] width 21 height 57
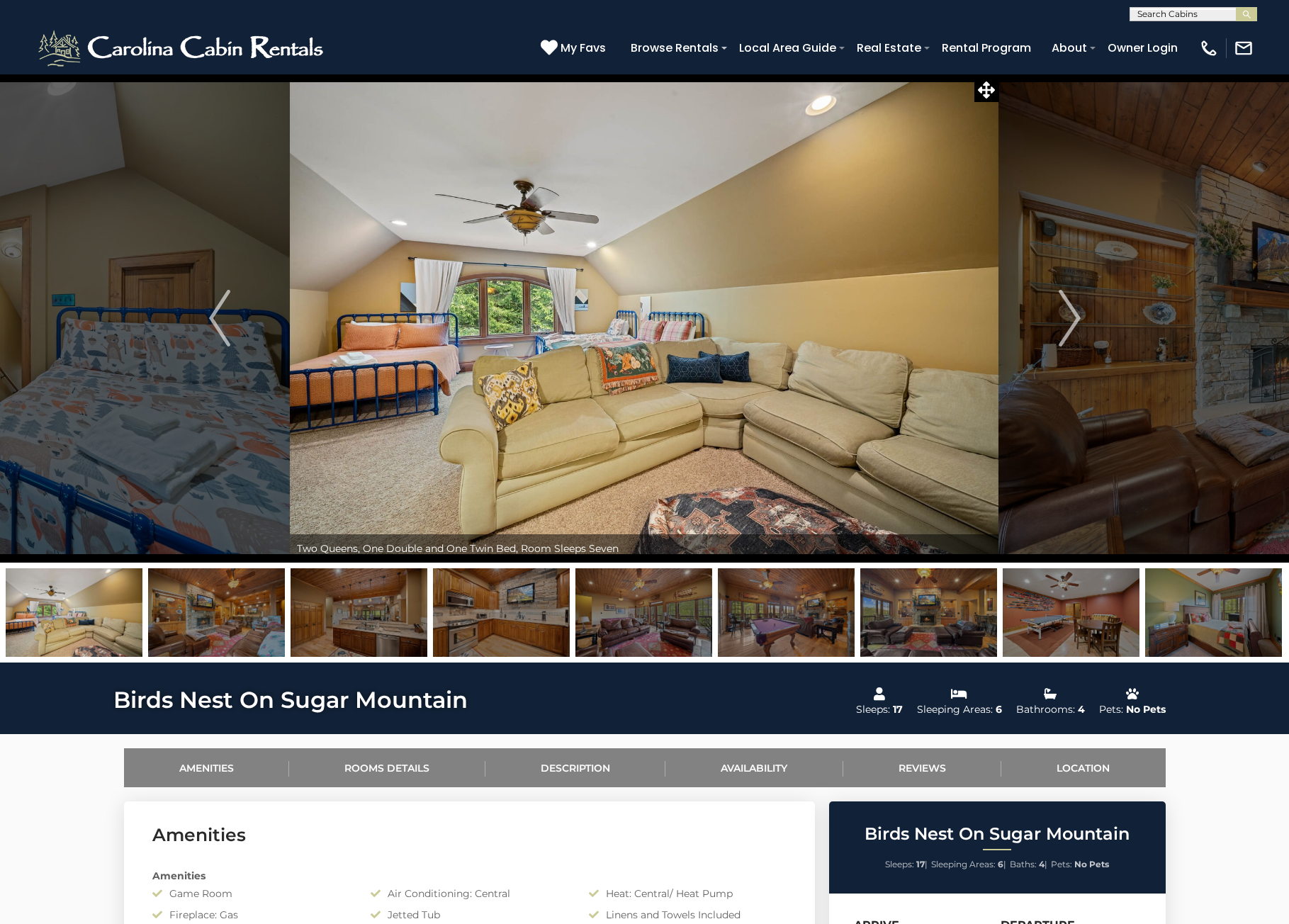
click at [1070, 323] on img "Next" at bounding box center [1070, 318] width 21 height 57
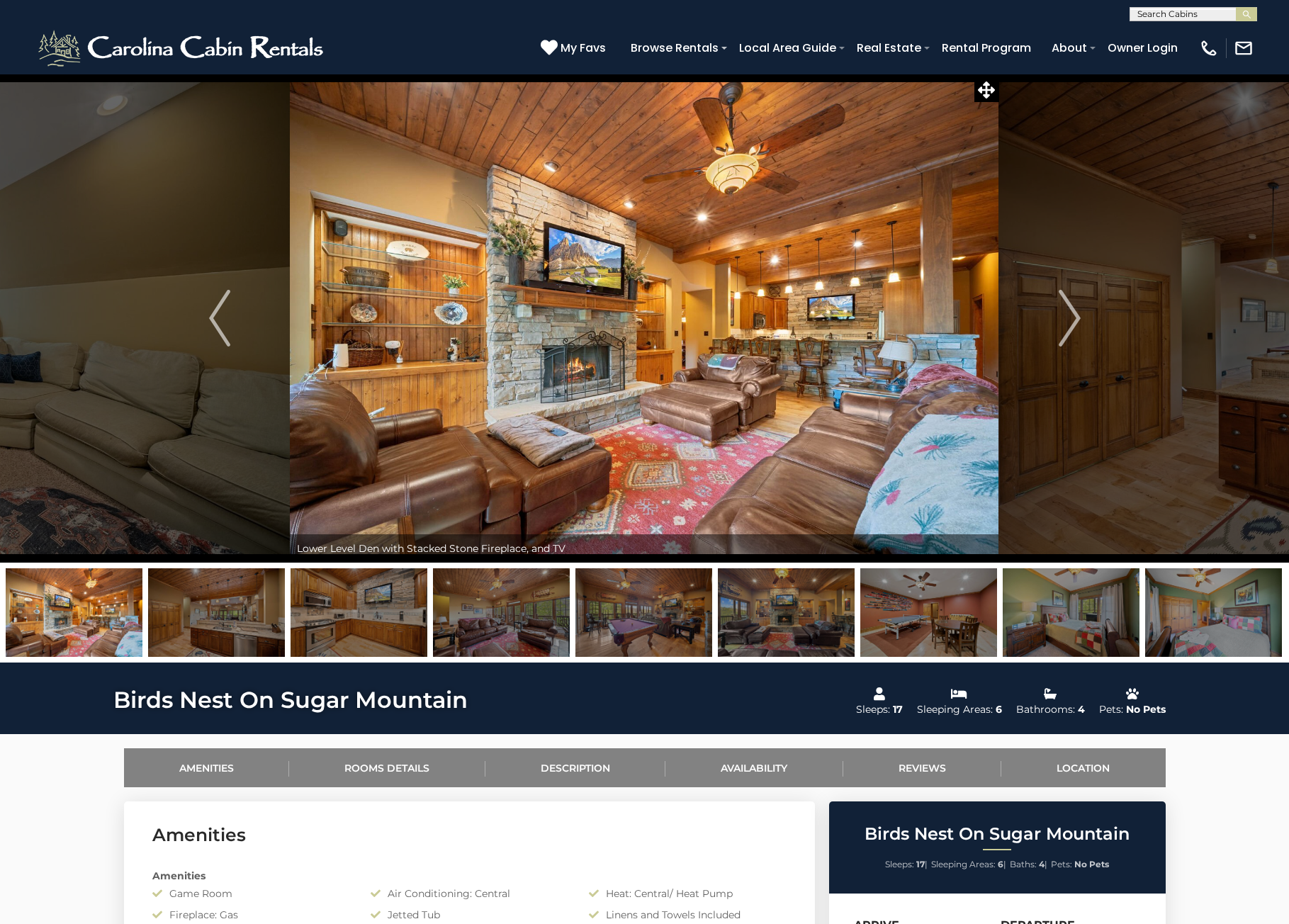
click at [1070, 323] on img "Next" at bounding box center [1070, 318] width 21 height 57
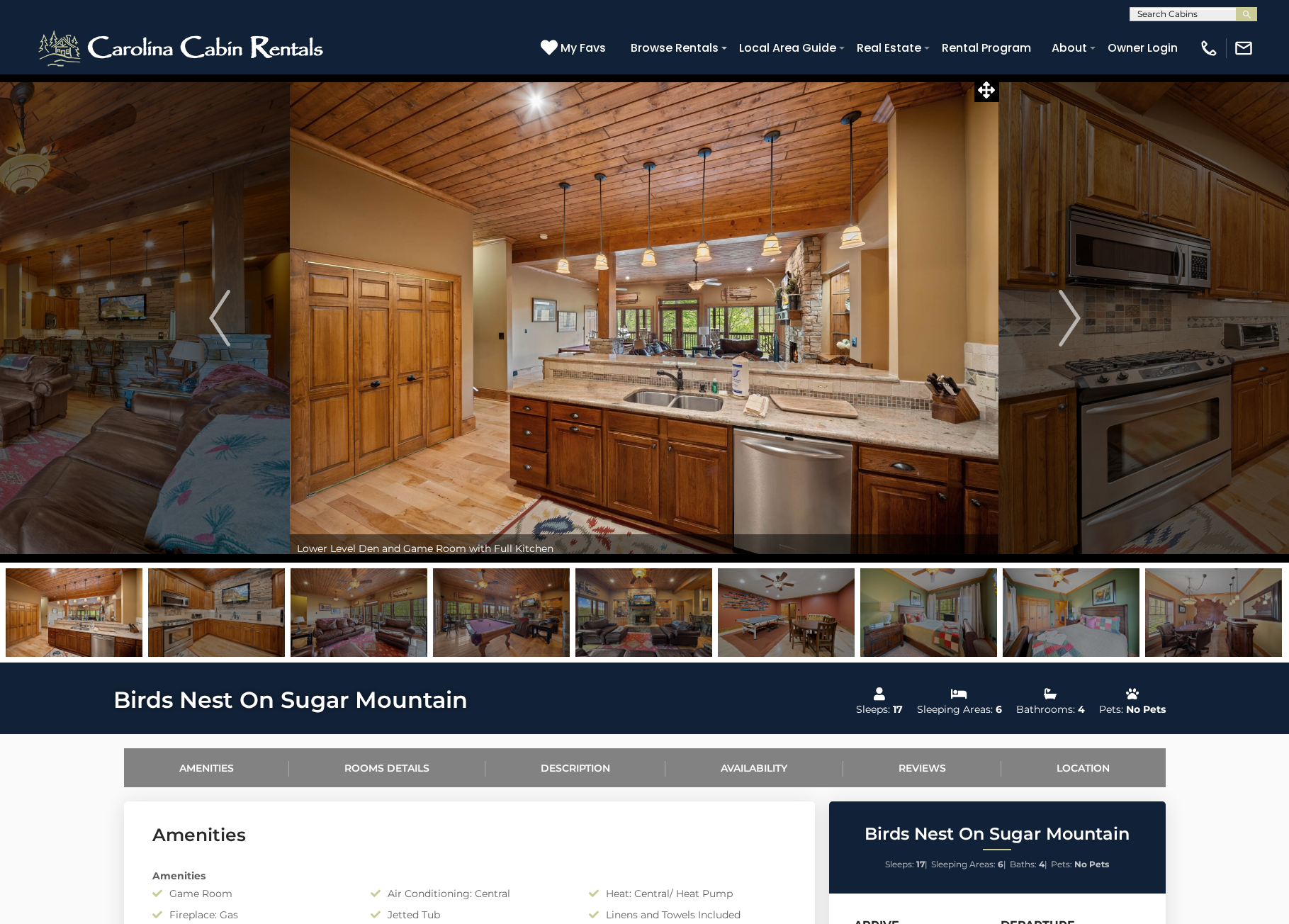
click at [1070, 323] on img "Next" at bounding box center [1070, 318] width 21 height 57
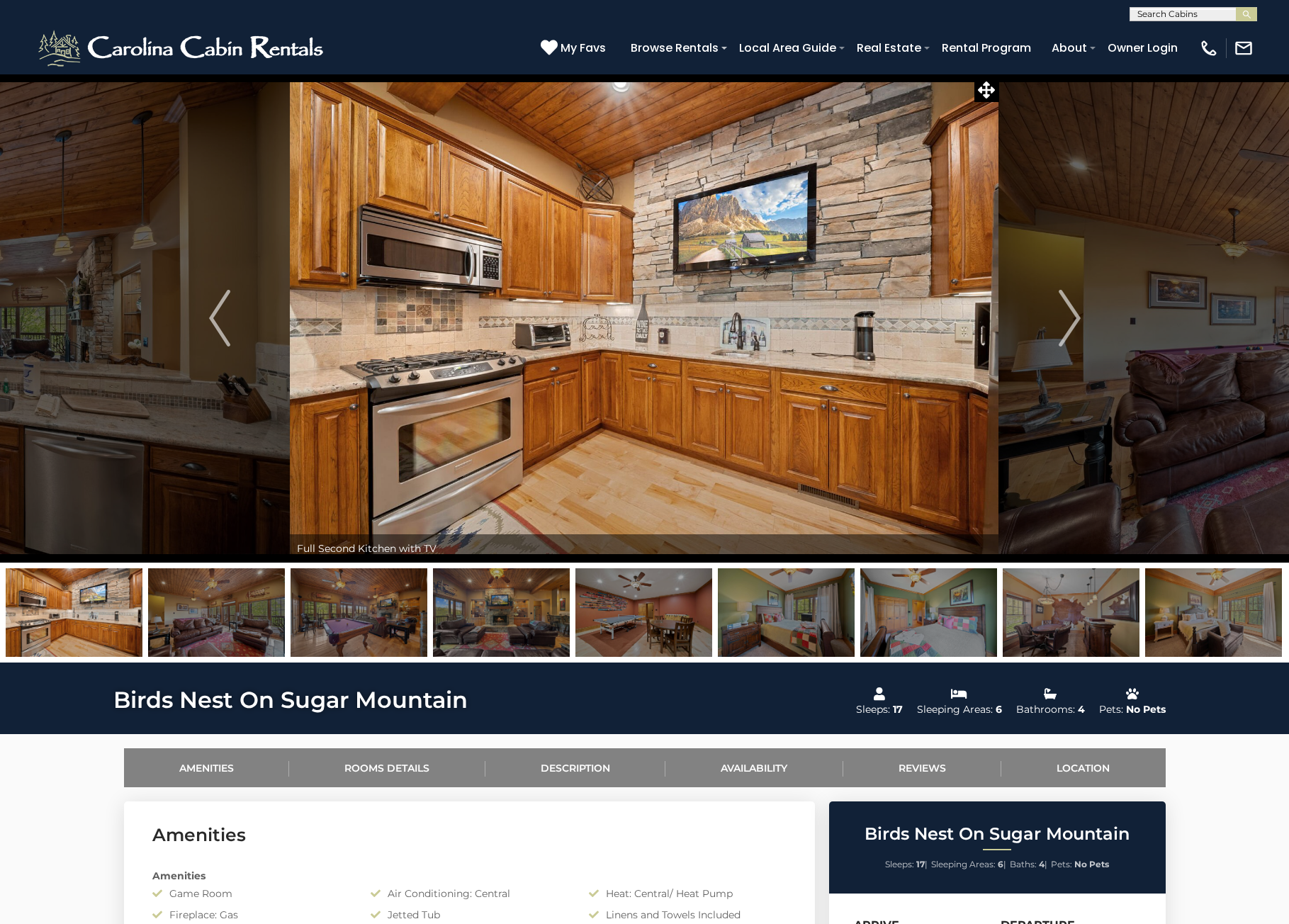
click at [1070, 323] on img "Next" at bounding box center [1070, 318] width 21 height 57
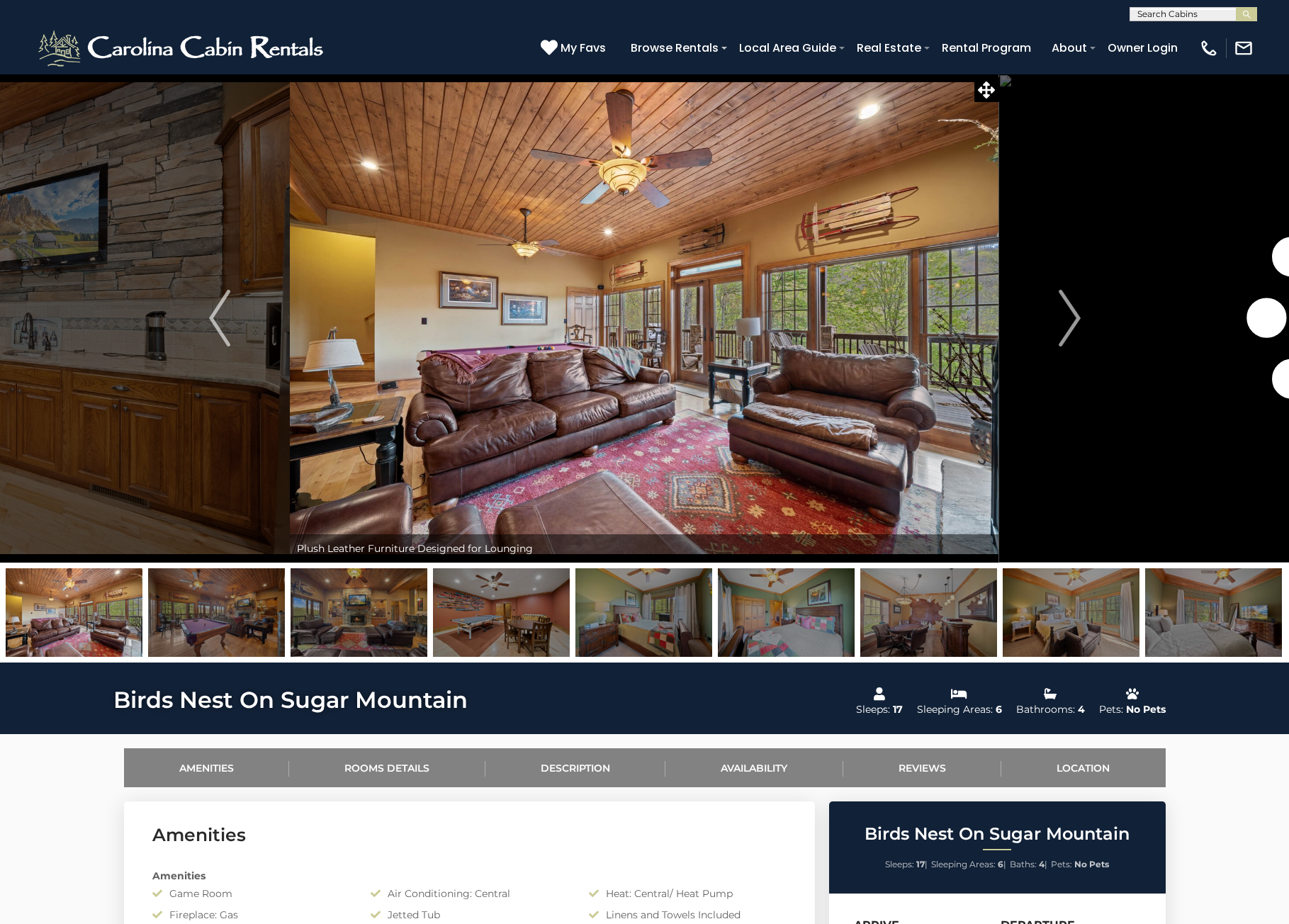
click at [1070, 323] on img "Next" at bounding box center [1070, 318] width 21 height 57
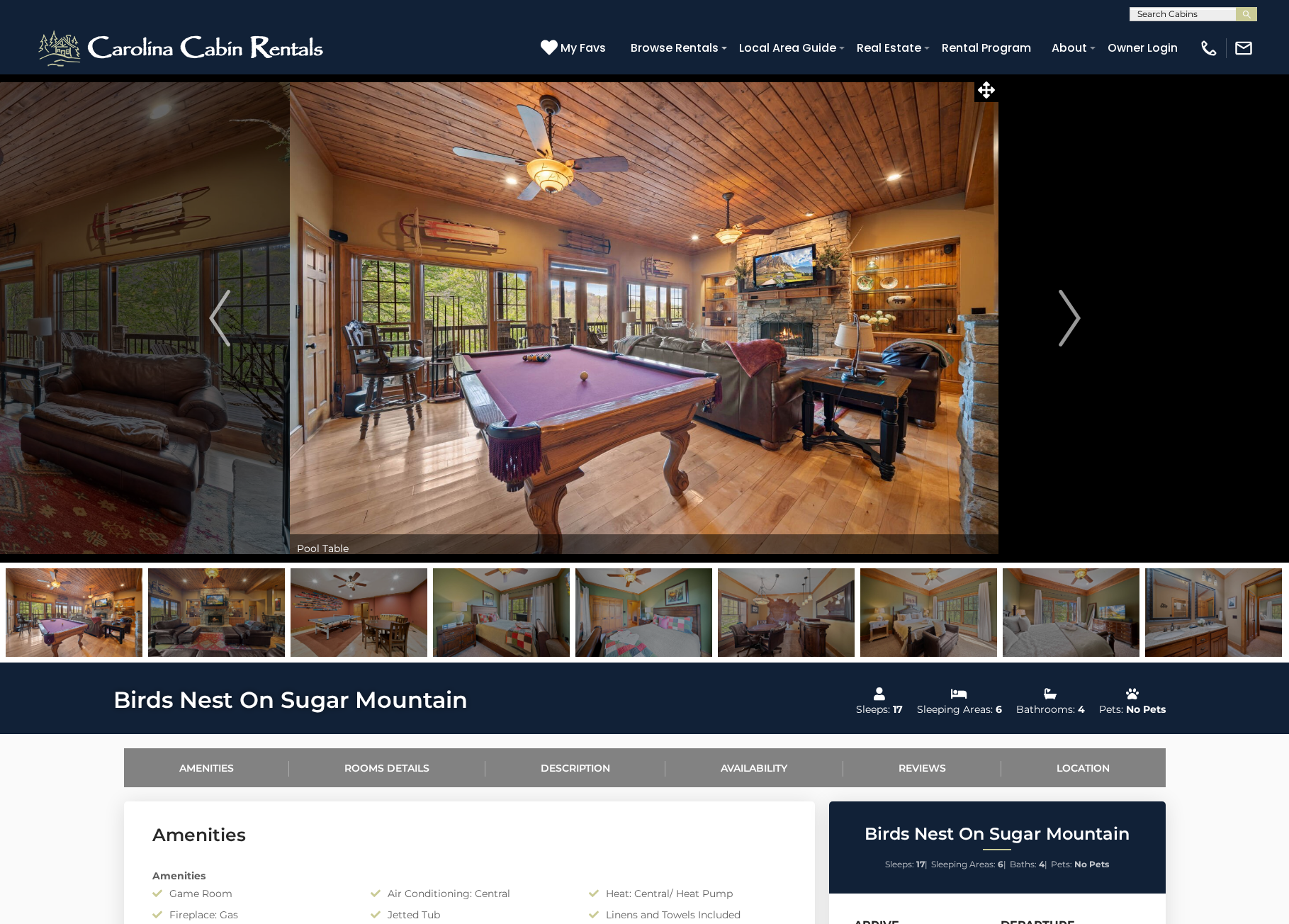
click at [1070, 323] on img "Next" at bounding box center [1070, 318] width 21 height 57
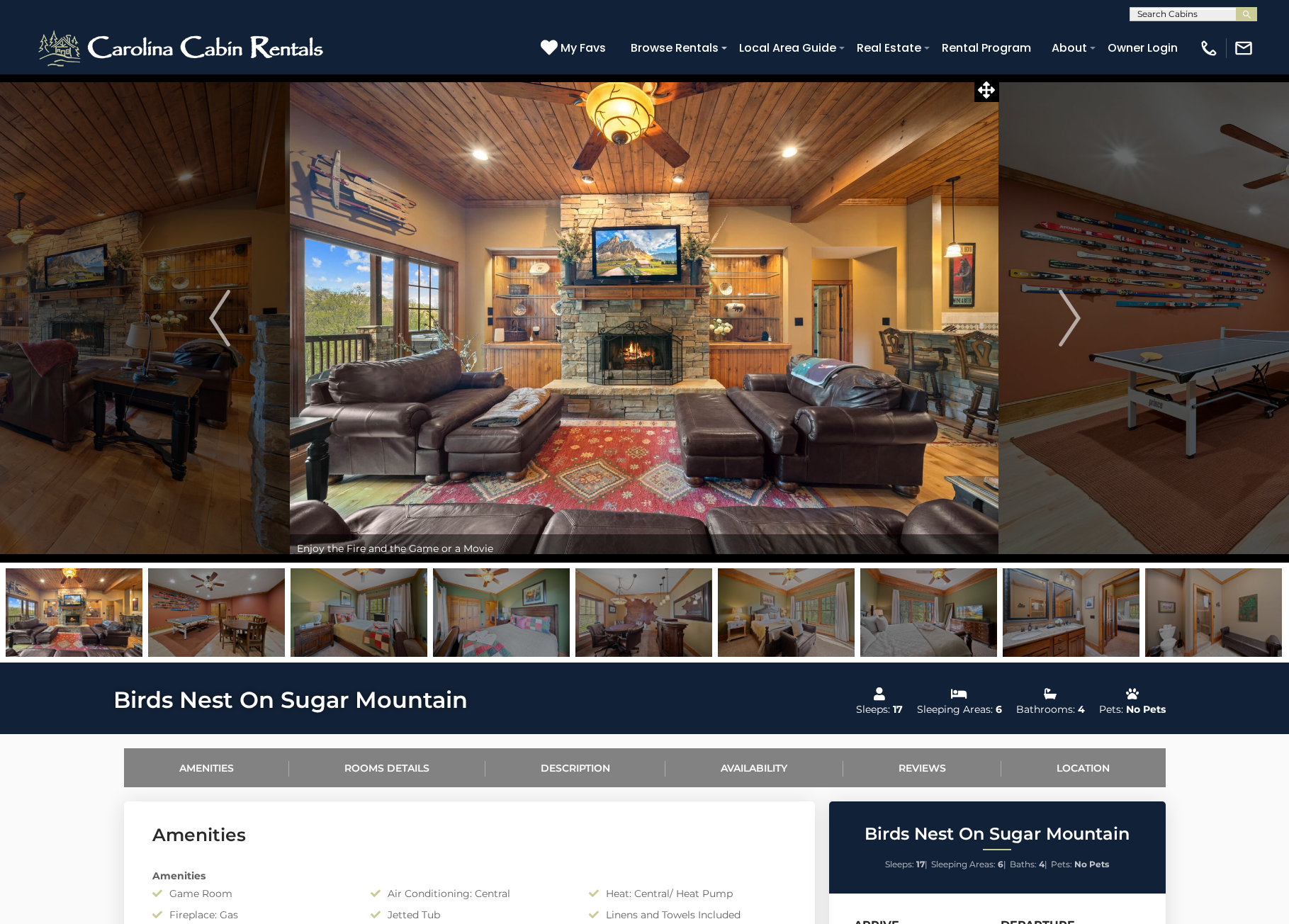
click at [1070, 323] on img "Next" at bounding box center [1070, 318] width 21 height 57
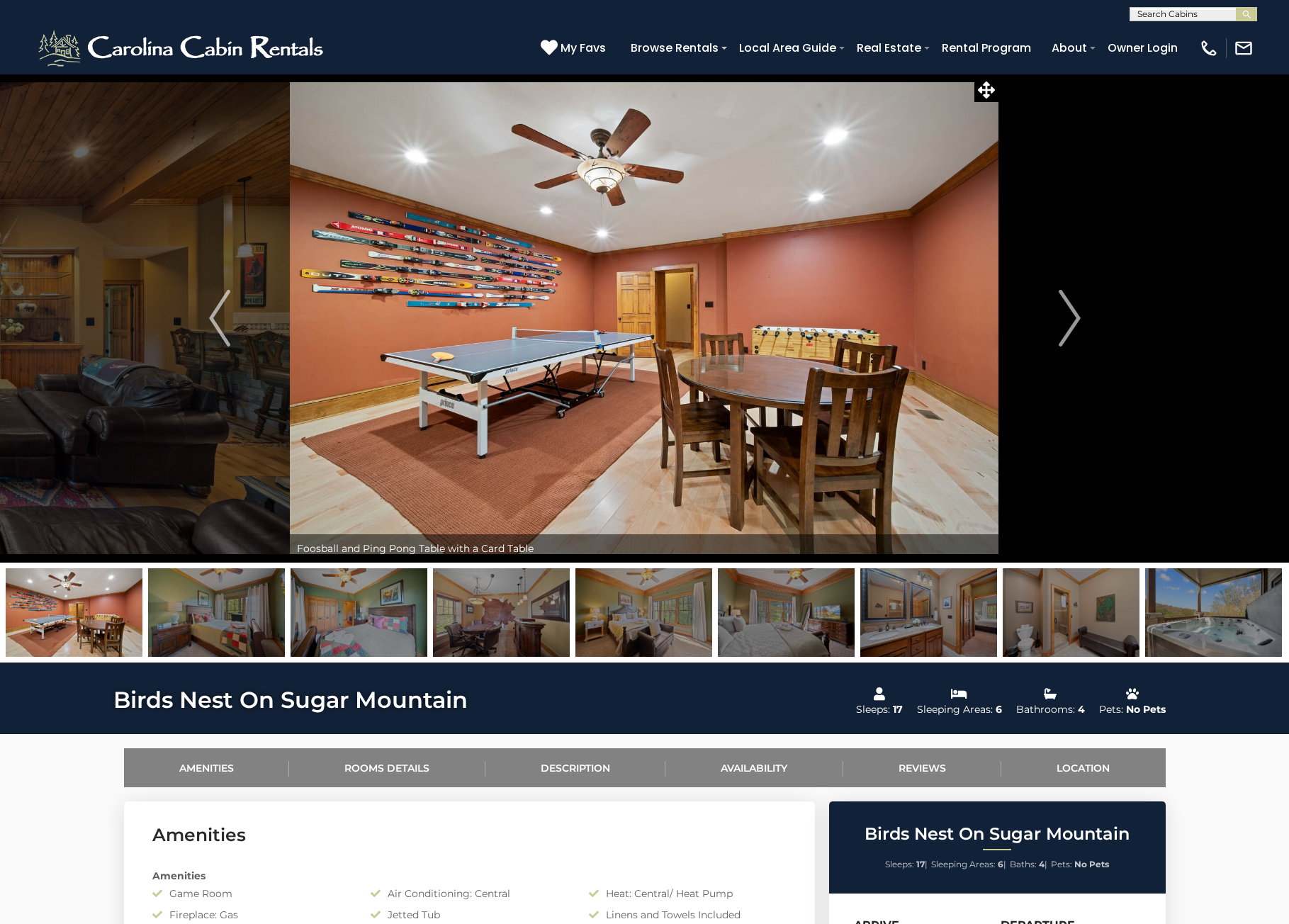
click at [1070, 323] on img "Next" at bounding box center [1070, 318] width 21 height 57
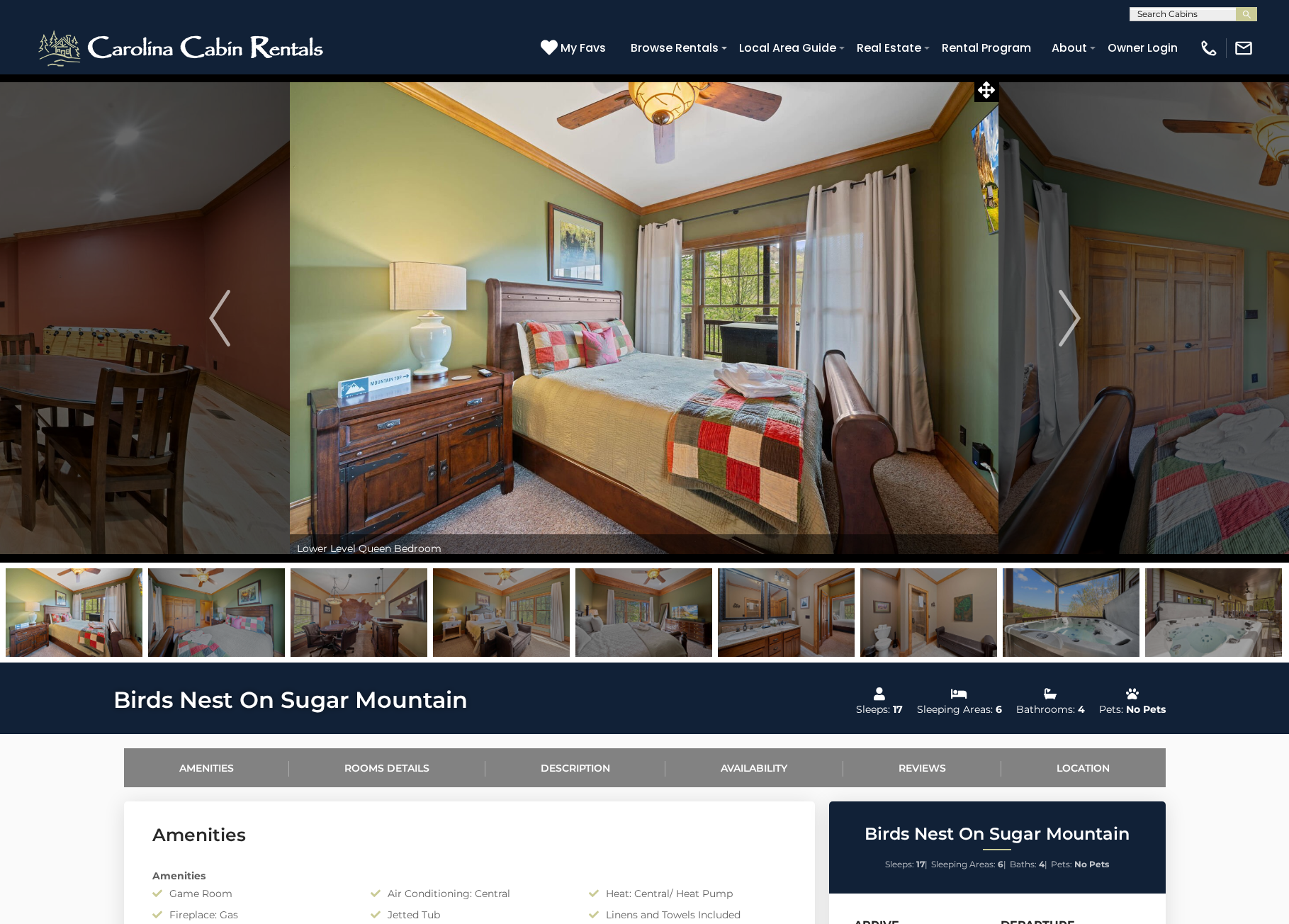
click at [1070, 323] on img "Next" at bounding box center [1070, 318] width 21 height 57
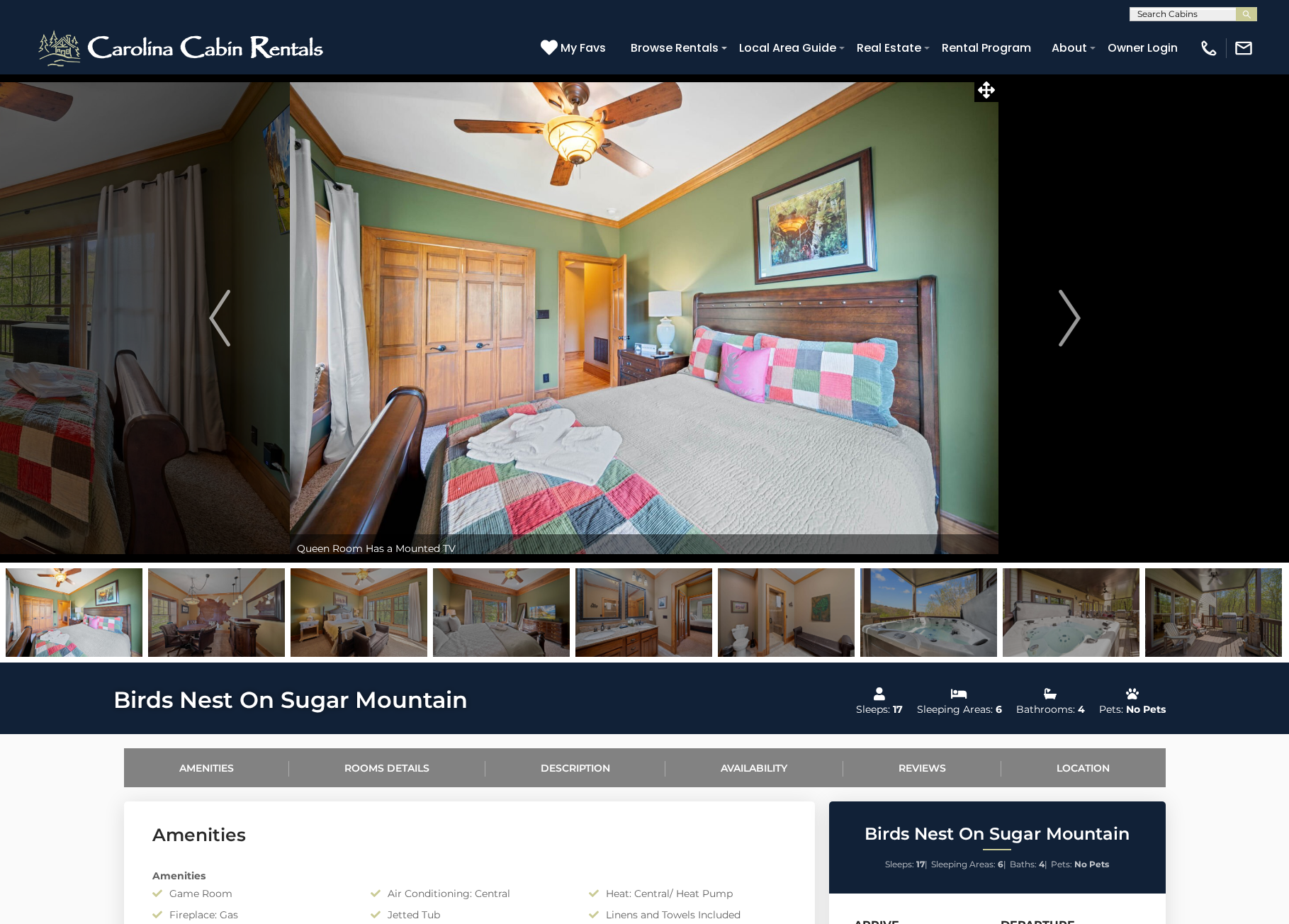
click at [1070, 323] on img "Next" at bounding box center [1070, 318] width 21 height 57
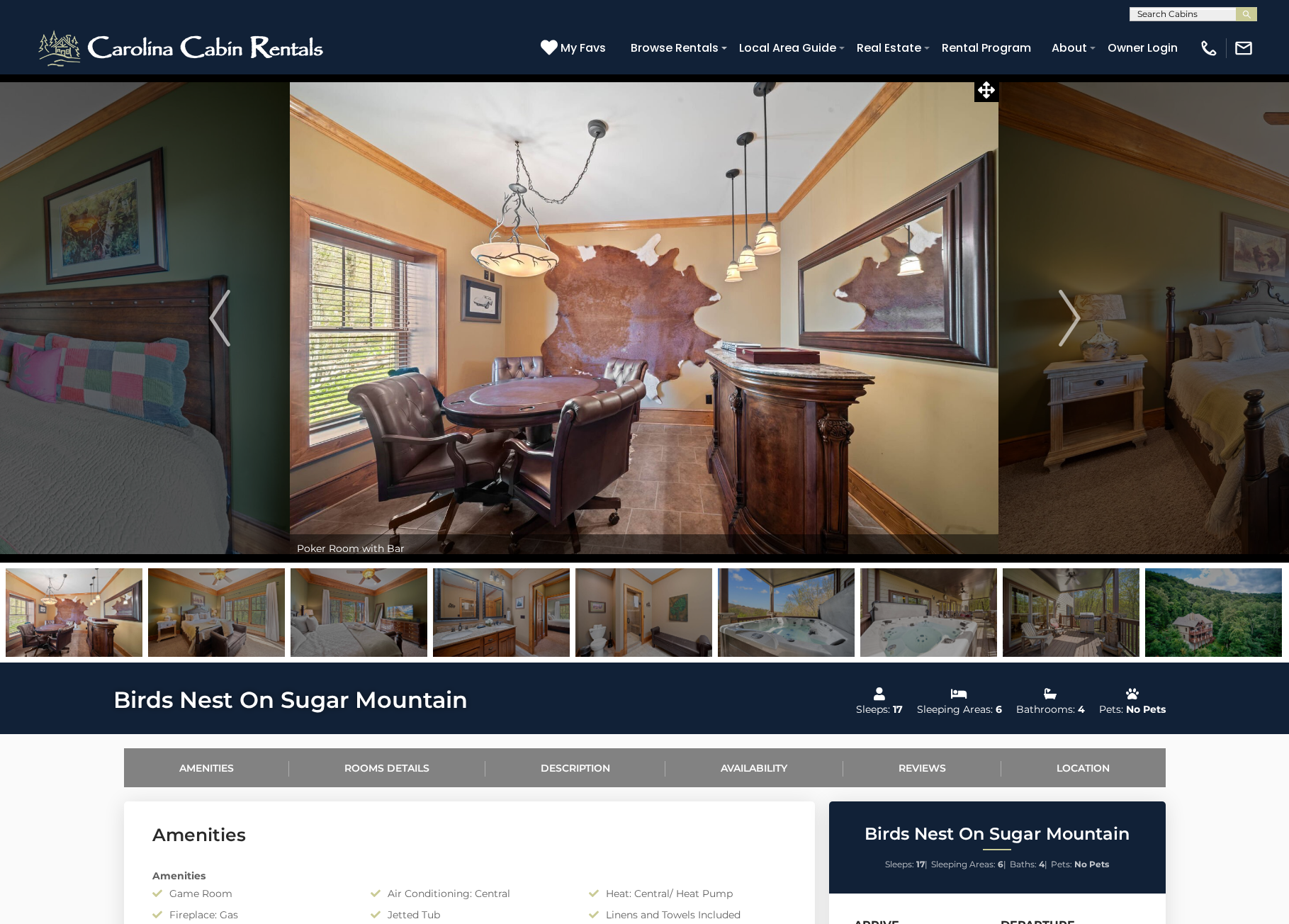
click at [1070, 323] on img "Next" at bounding box center [1070, 318] width 21 height 57
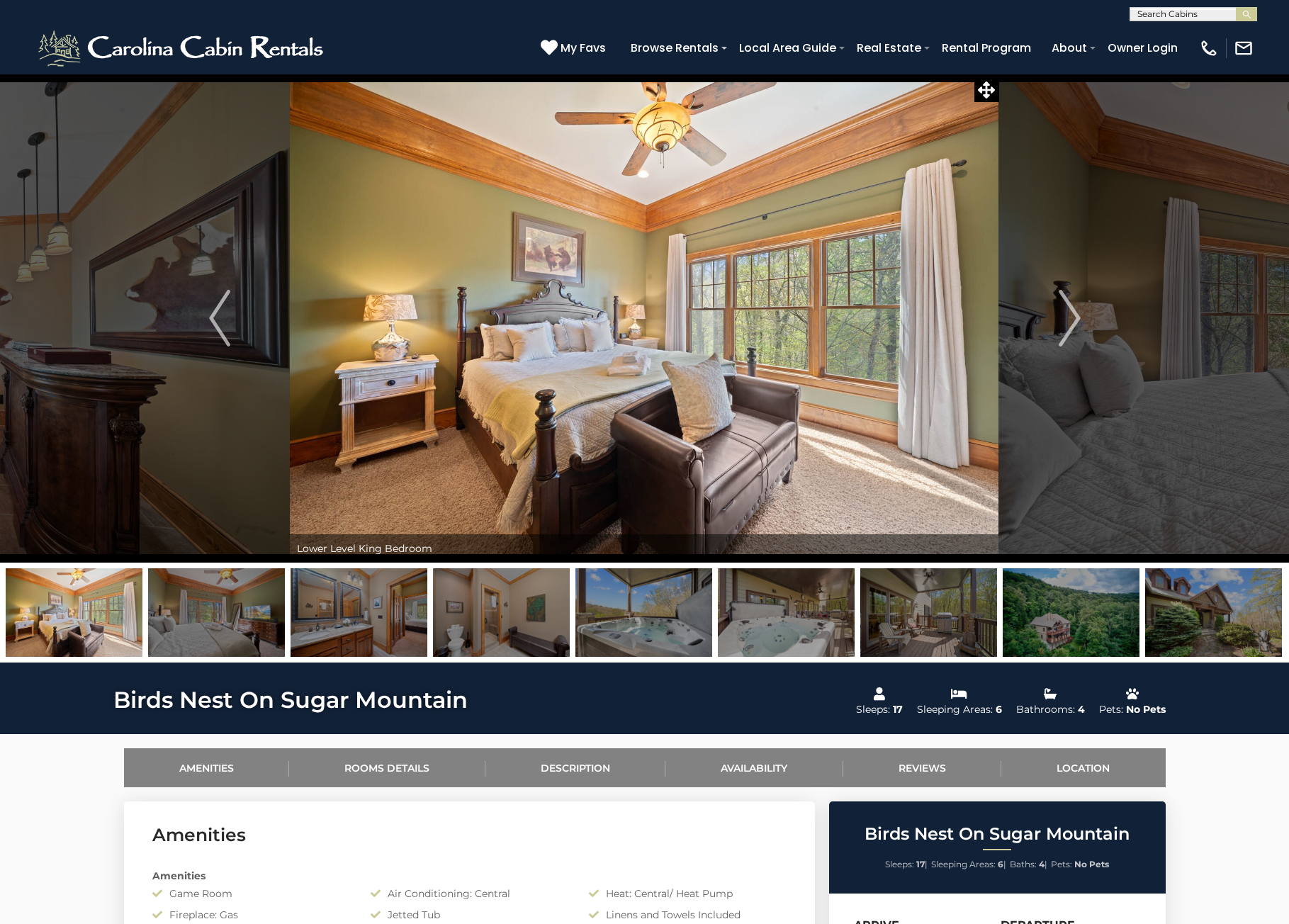
click at [1070, 323] on img "Next" at bounding box center [1070, 318] width 21 height 57
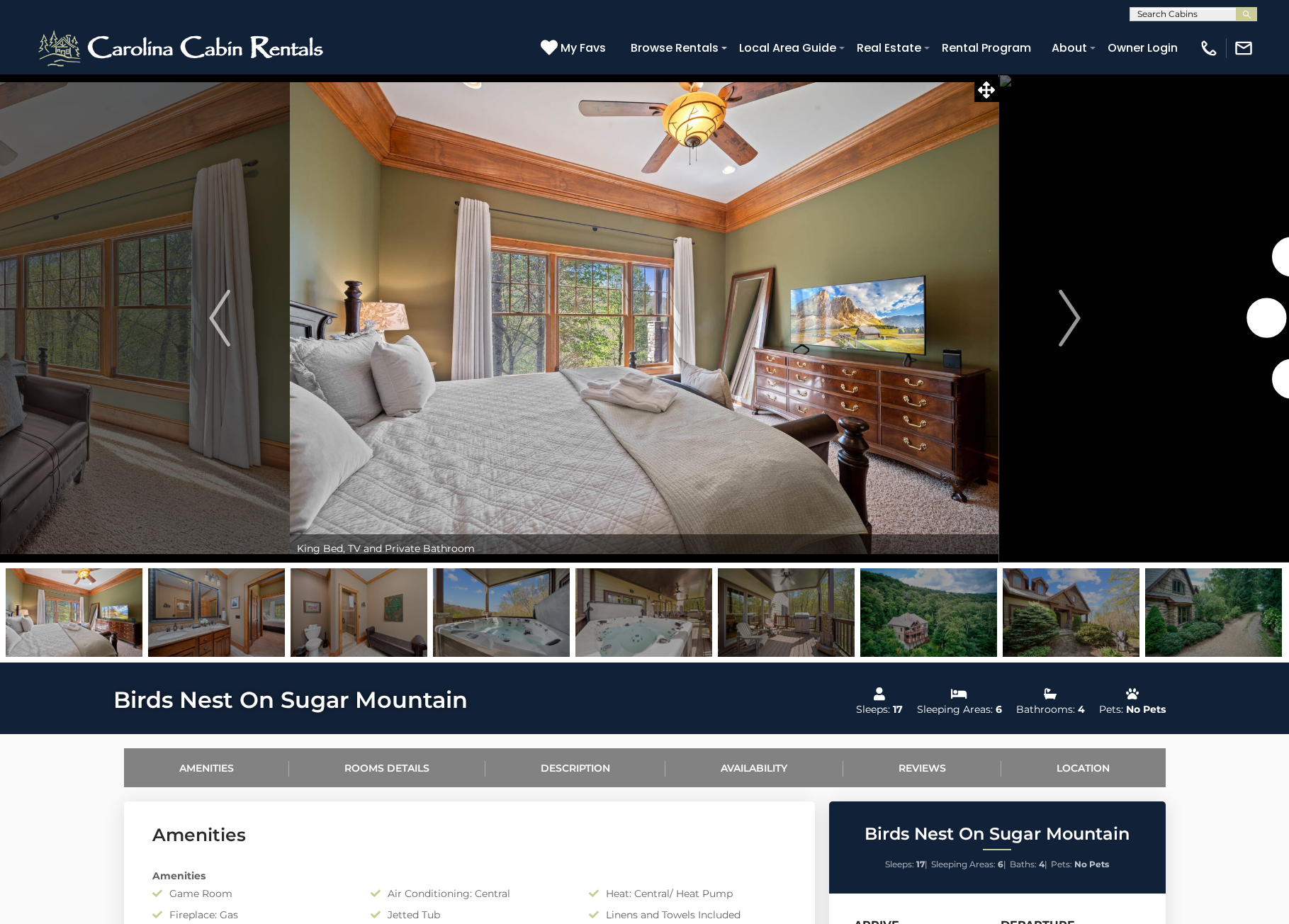
click at [1070, 323] on img "Next" at bounding box center [1070, 318] width 21 height 57
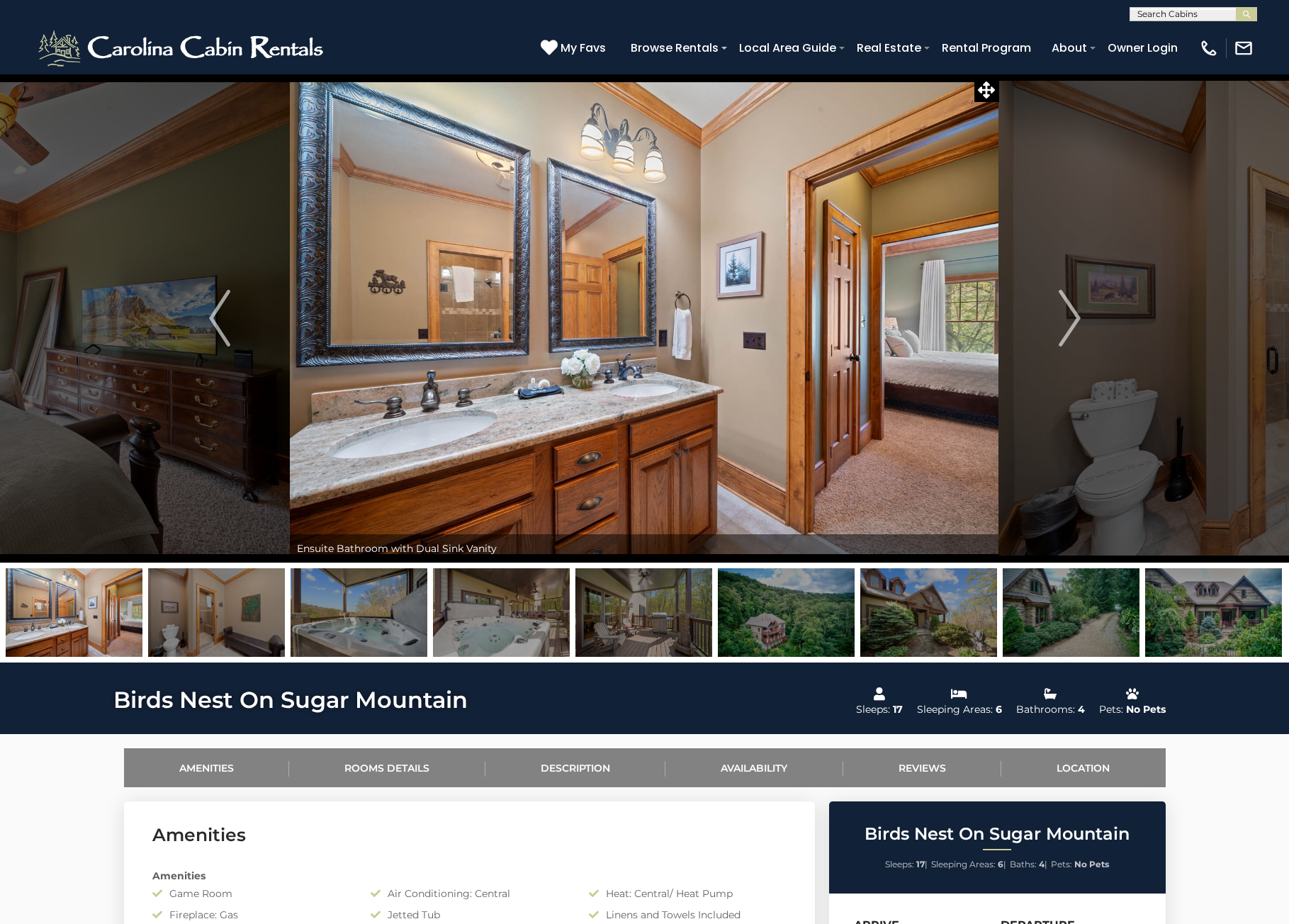
click at [1070, 323] on img "Next" at bounding box center [1070, 318] width 21 height 57
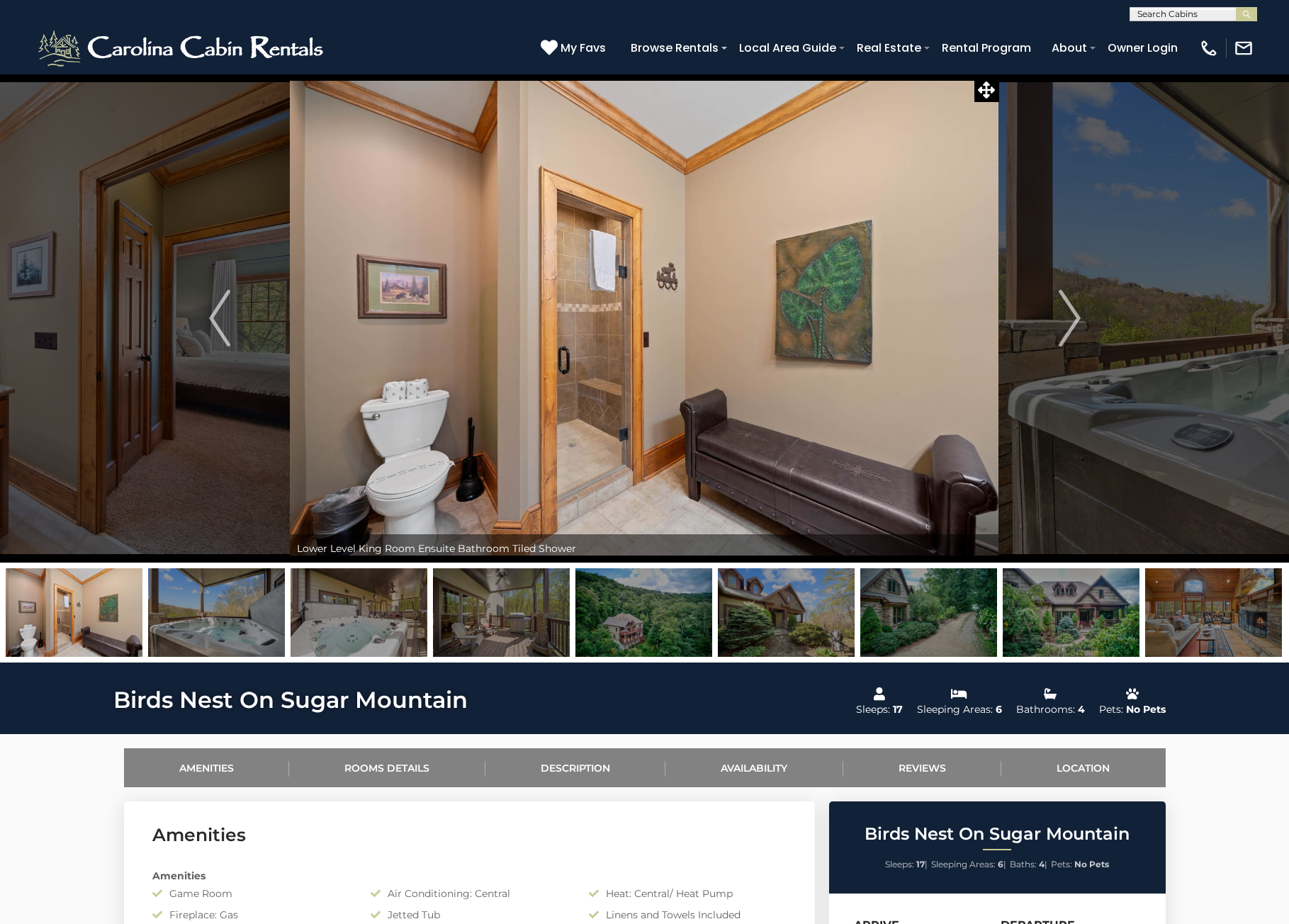
click at [1070, 323] on img "Next" at bounding box center [1070, 318] width 21 height 57
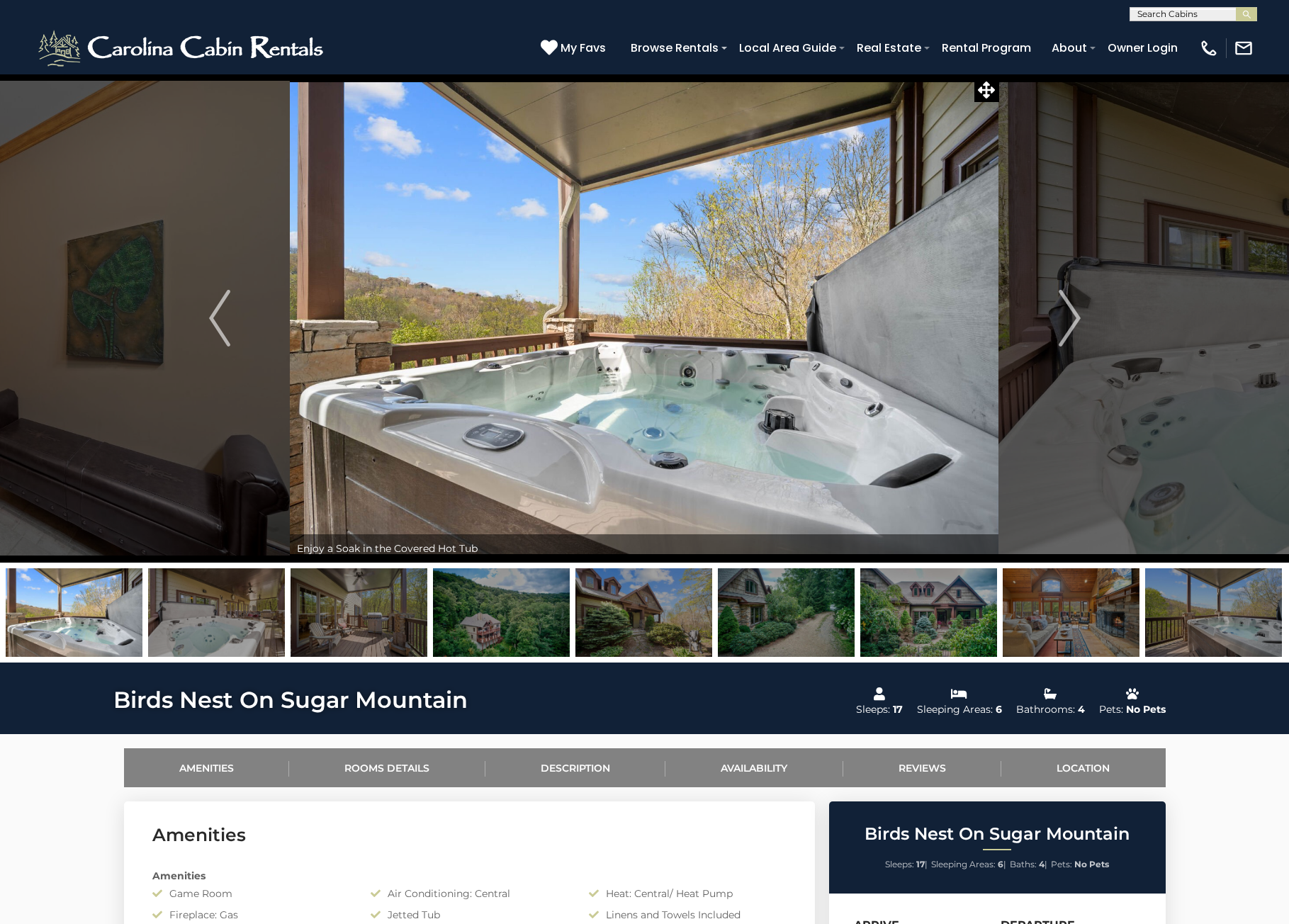
click at [1070, 323] on img "Next" at bounding box center [1070, 318] width 21 height 57
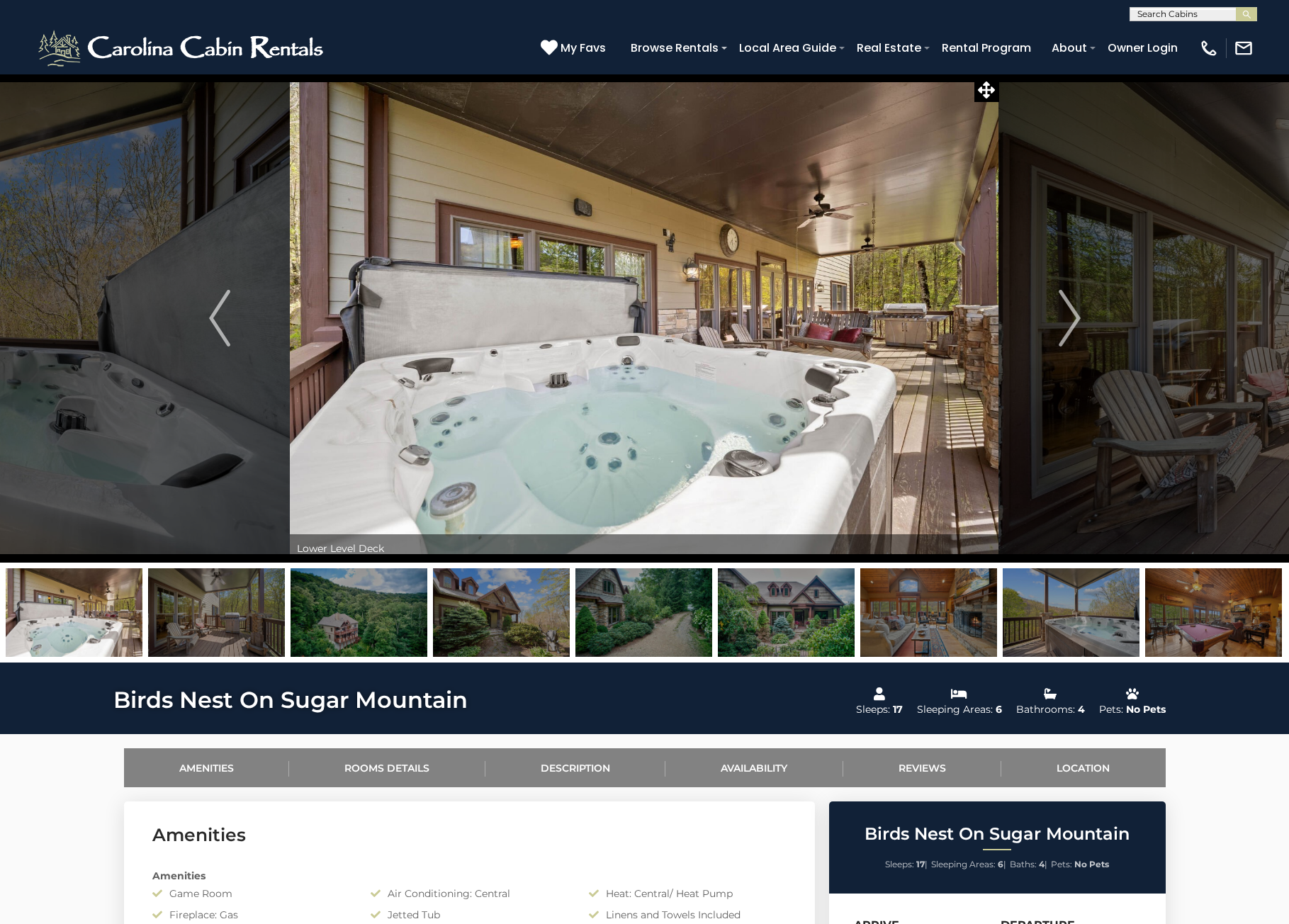
click at [1070, 323] on img "Next" at bounding box center [1070, 318] width 21 height 57
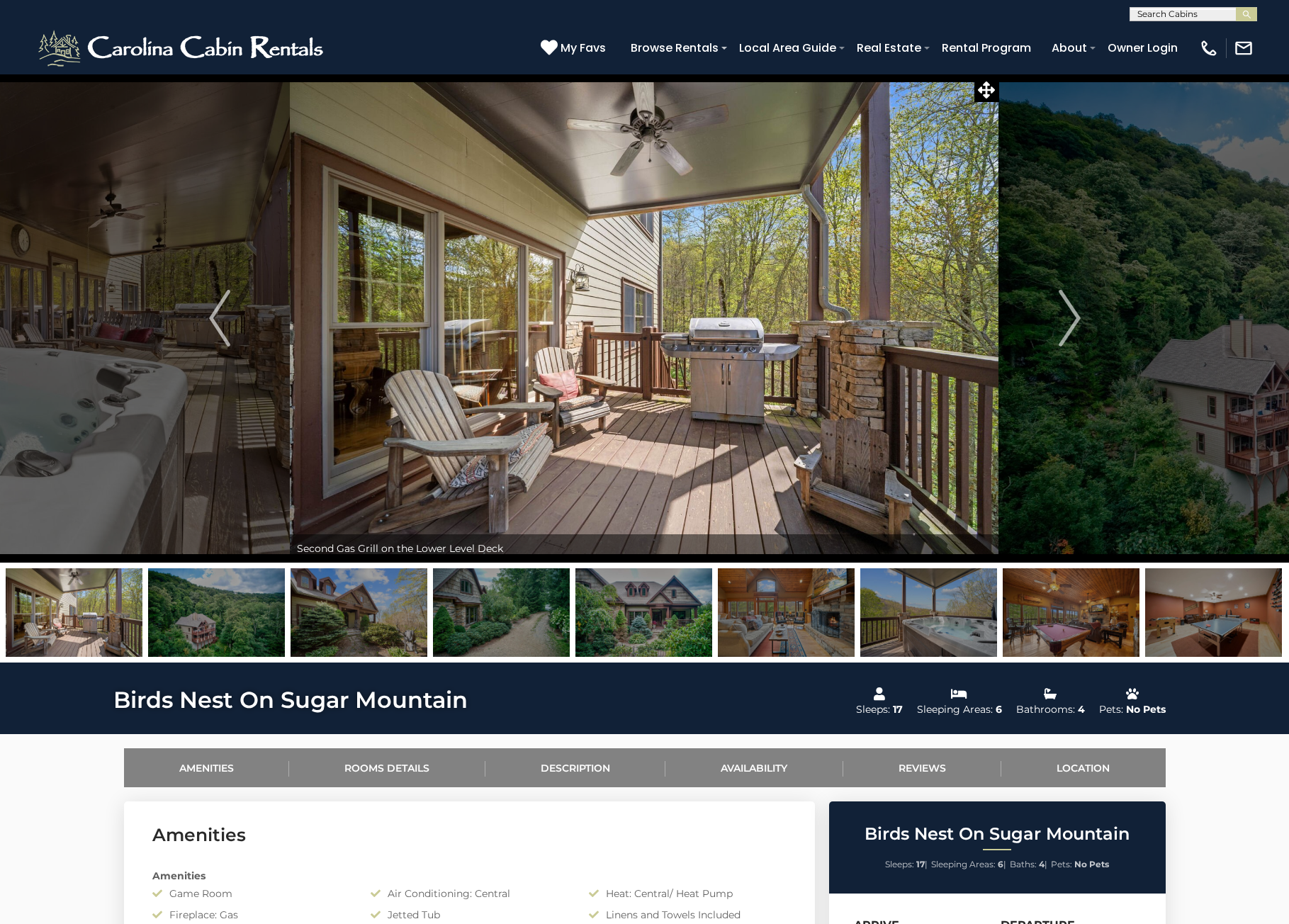
click at [1070, 323] on img "Next" at bounding box center [1070, 318] width 21 height 57
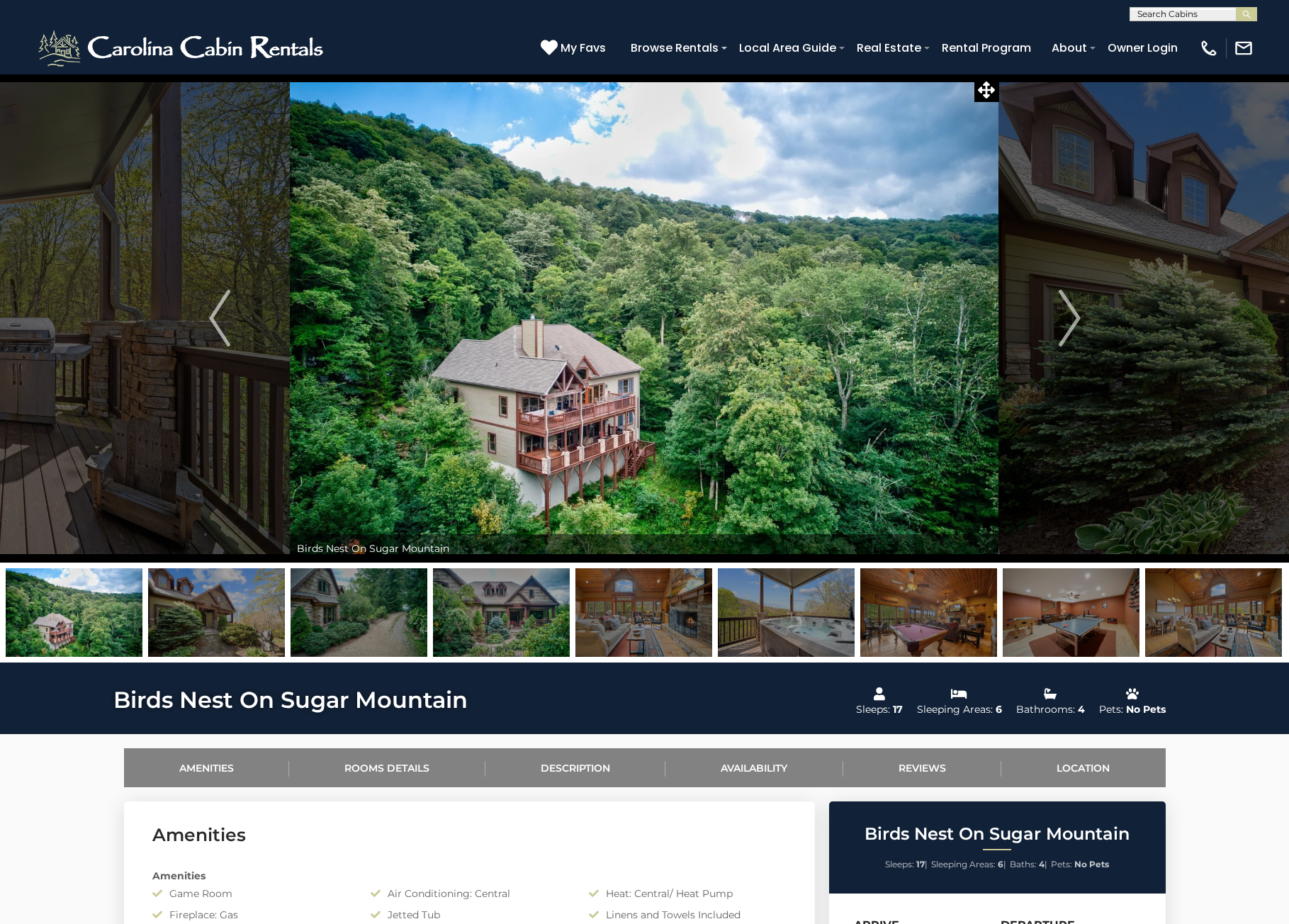
click at [1070, 323] on img "Next" at bounding box center [1070, 318] width 21 height 57
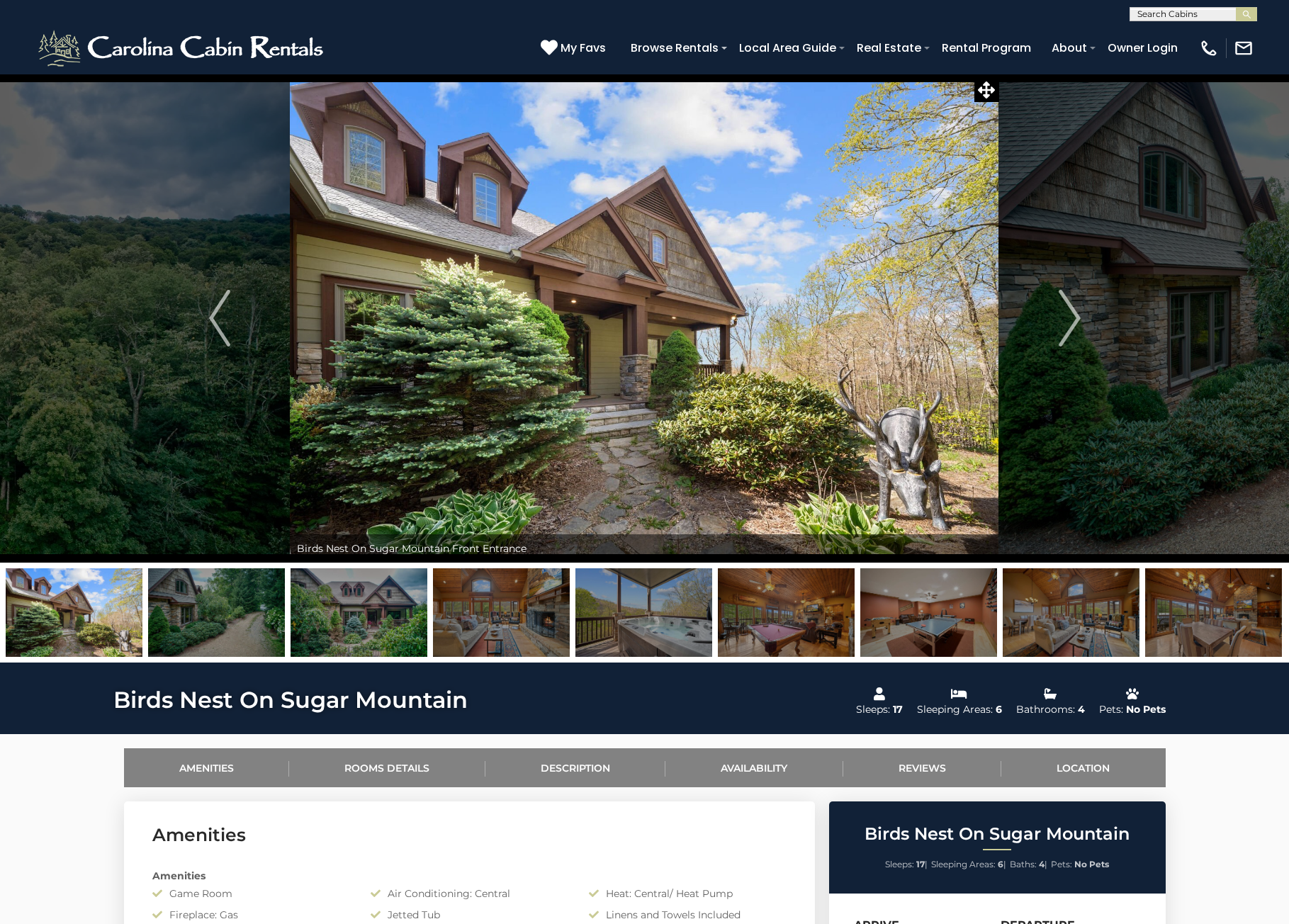
click at [1070, 323] on img "Next" at bounding box center [1070, 318] width 21 height 57
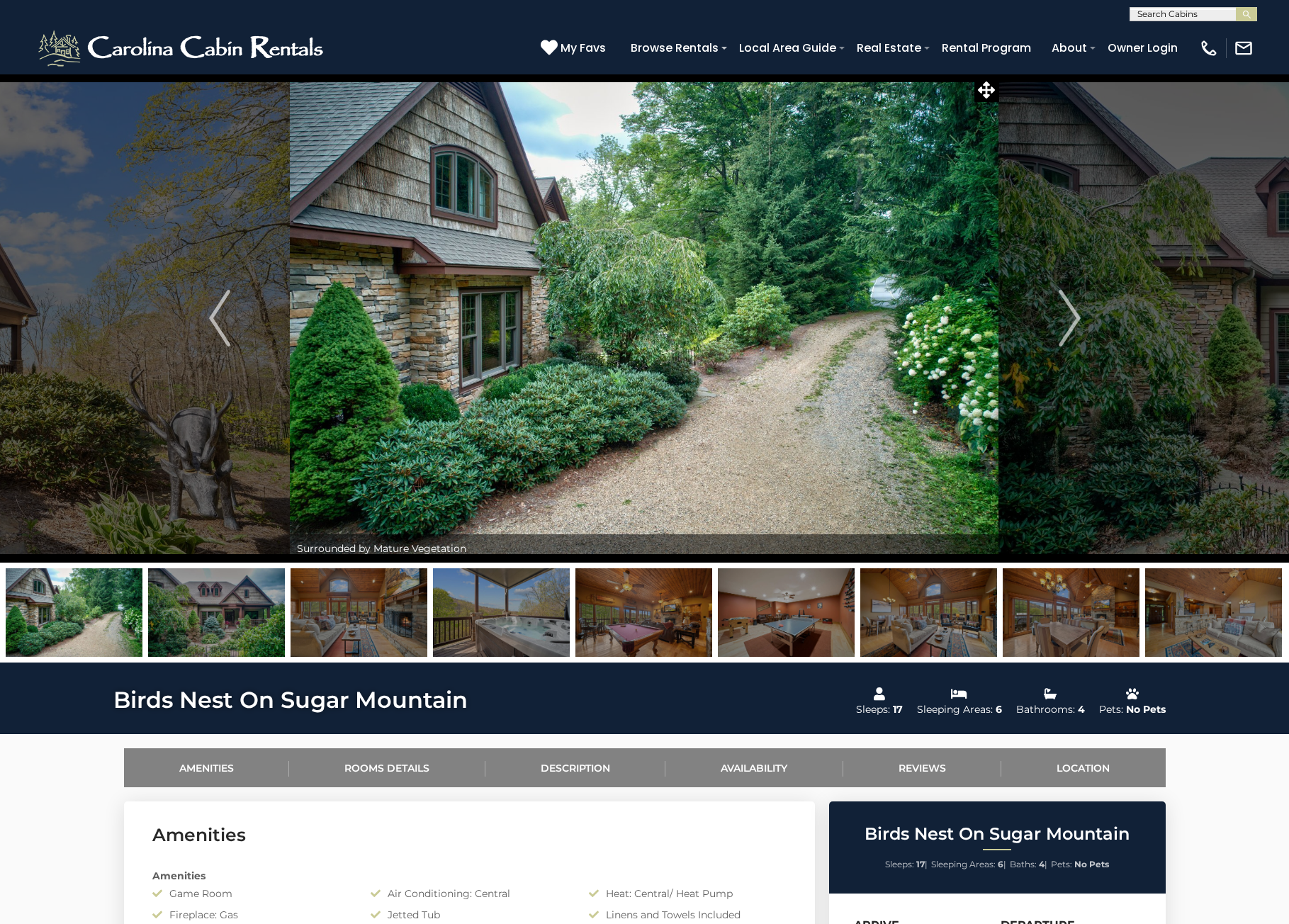
click at [1070, 323] on img "Next" at bounding box center [1070, 318] width 21 height 57
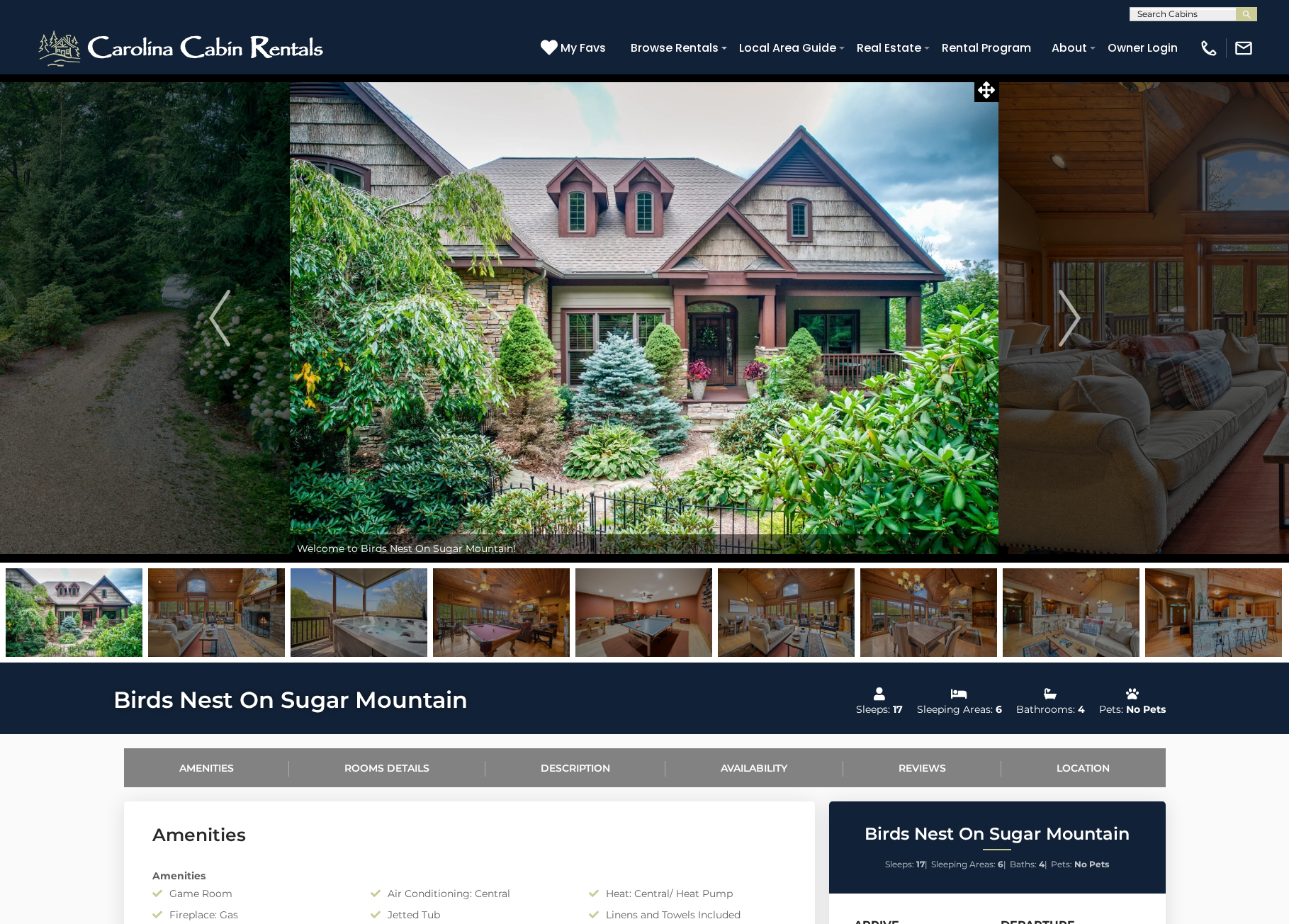
click at [1070, 323] on img "Next" at bounding box center [1070, 318] width 21 height 57
